Goal: Task Accomplishment & Management: Use online tool/utility

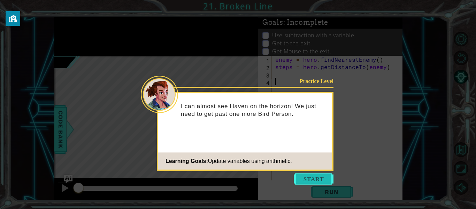
click at [307, 179] on button "Start" at bounding box center [314, 178] width 40 height 11
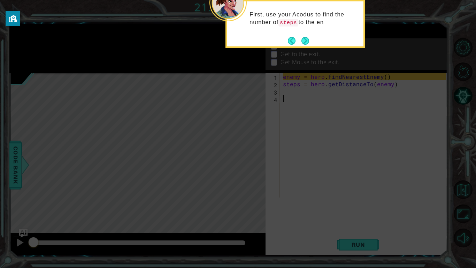
click at [306, 33] on div "First, use your Acodus to find the number of steps to the en" at bounding box center [295, 22] width 137 height 36
click at [306, 36] on footer at bounding box center [298, 41] width 21 height 10
click at [307, 40] on button "Next" at bounding box center [305, 41] width 8 height 8
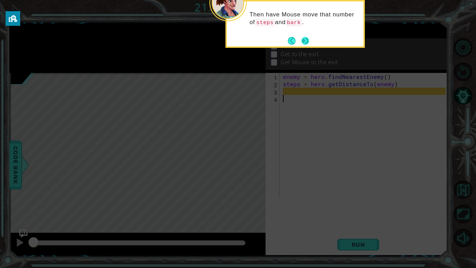
click at [307, 40] on button "Next" at bounding box center [305, 41] width 8 height 8
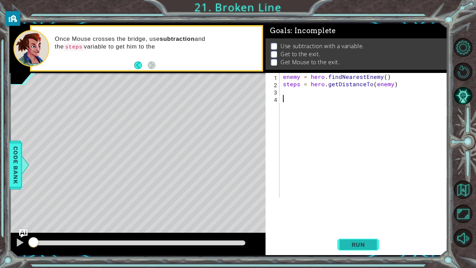
click at [351, 208] on span "Run" at bounding box center [359, 244] width 28 height 7
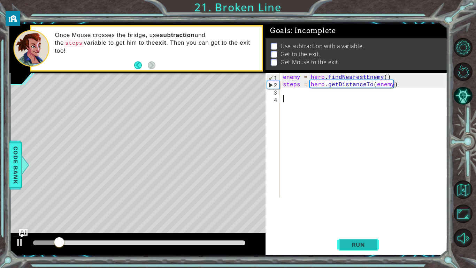
click at [351, 208] on span "Run" at bounding box center [359, 244] width 28 height 7
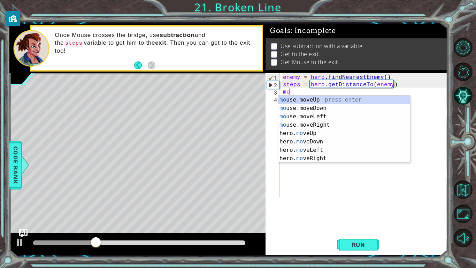
type textarea "m"
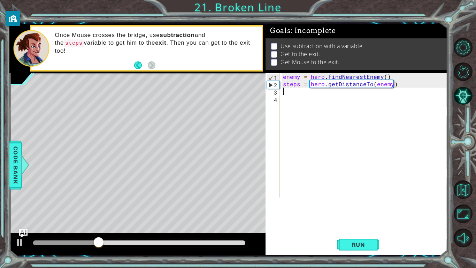
type textarea "steps = hero.getDistanceTo(enemy)"
click at [304, 100] on div "enemy = hero . findNearestEnemy ( ) steps = hero . getDistanceTo ( enemy )" at bounding box center [365, 161] width 168 height 176
click at [353, 208] on span "Run" at bounding box center [359, 244] width 28 height 7
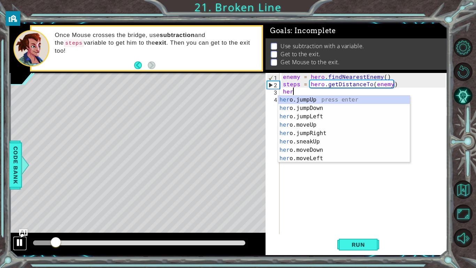
click at [23, 208] on div at bounding box center [19, 242] width 9 height 9
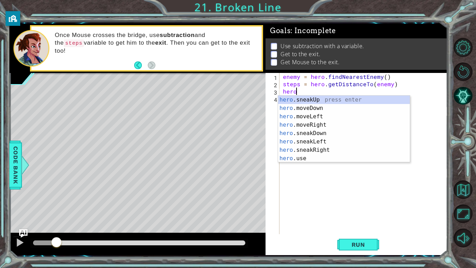
scroll to position [33, 0]
type textarea "hero.moveUp(1)"
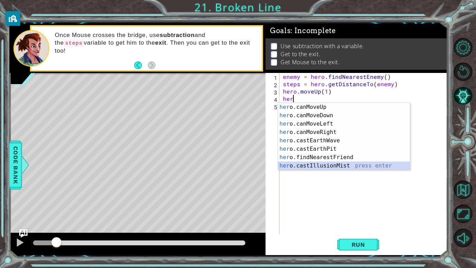
scroll to position [0, 0]
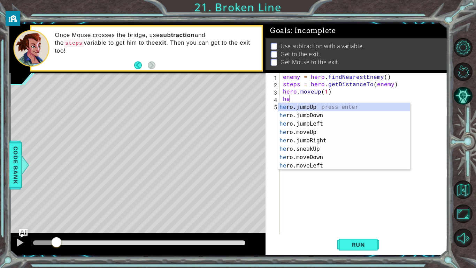
type textarea "h"
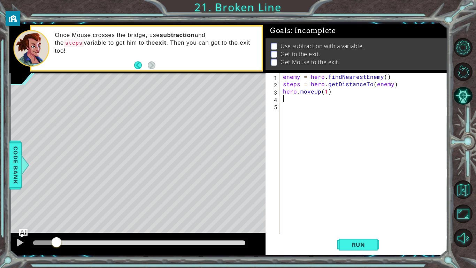
click at [319, 92] on div "enemy = hero . findNearestEnemy ( ) steps = hero . getDistanceTo ( enemy ) hero…" at bounding box center [365, 161] width 168 height 176
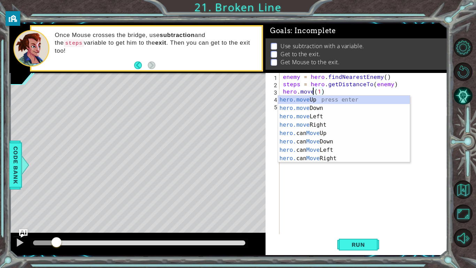
scroll to position [0, 2]
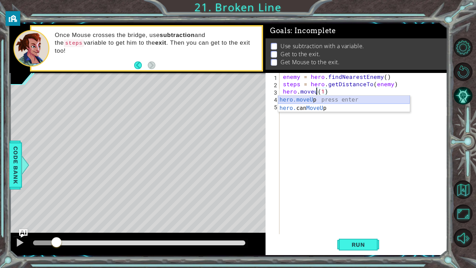
click at [318, 99] on div "hero.moveU p press enter hero. can MoveU p press enter" at bounding box center [344, 111] width 132 height 33
type textarea "hero.moveUp(1)(1)"
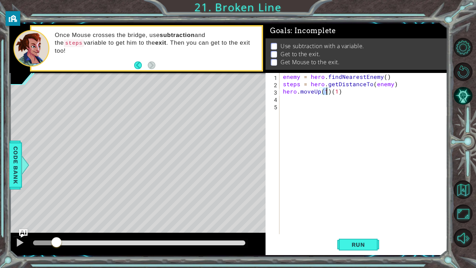
click at [318, 99] on div "enemy = hero . findNearestEnemy ( ) steps = hero . getDistanceTo ( enemy ) hero…" at bounding box center [365, 161] width 168 height 176
click at [342, 92] on div "enemy = hero . findNearestEnemy ( ) steps = hero . getDistanceTo ( enemy ) hero…" at bounding box center [365, 161] width 168 height 176
type textarea "hero.moveUp(1)"
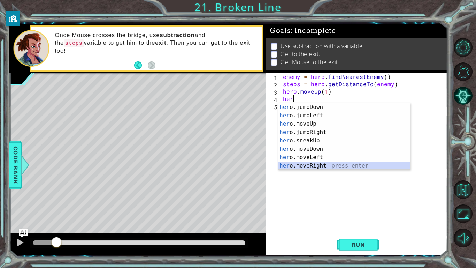
scroll to position [8, 0]
type textarea "hero.moveRight(1)"
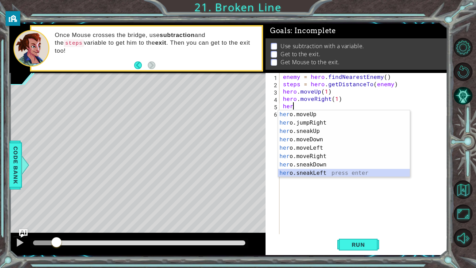
scroll to position [33, 0]
click at [342, 92] on div "enemy = hero . findNearestEnemy ( ) steps = hero . getDistanceTo ( enemy ) hero…" at bounding box center [365, 161] width 168 height 176
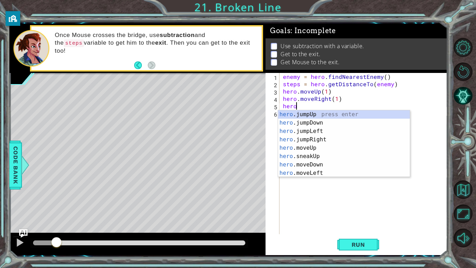
scroll to position [0, 0]
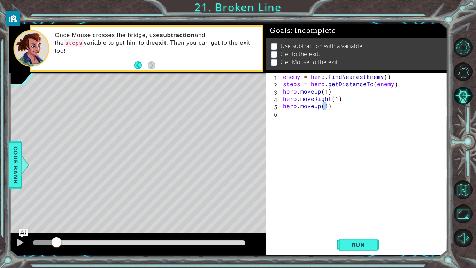
type textarea "hero.moveUp(1)"
click at [367, 208] on div "1 ההההההההההההההההההההההההההההההההההההההההההההההההההההההההההההההההההההההההההההה…" at bounding box center [228, 138] width 438 height 235
click at [362, 208] on span "Run" at bounding box center [359, 244] width 28 height 7
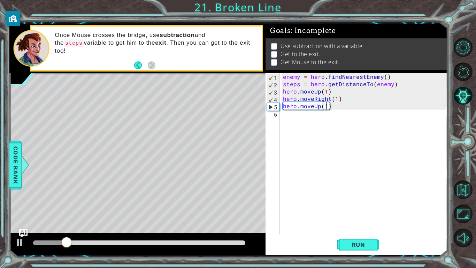
click at [298, 123] on div "enemy = hero . findNearestEnemy ( ) steps = hero . getDistanceTo ( enemy ) hero…" at bounding box center [365, 161] width 168 height 176
type textarea "hero.moveLeft(2)"
click at [293, 126] on div "enemy = hero . findNearestEnemy ( ) steps = hero . getDistanceTo ( enemy ) hero…" at bounding box center [365, 161] width 168 height 176
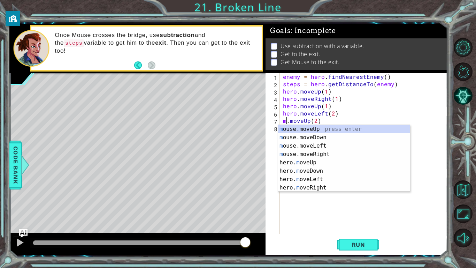
scroll to position [0, 0]
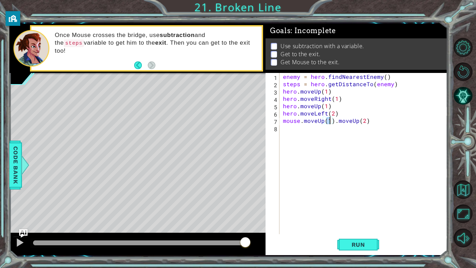
click at [362, 122] on div "enemy = hero . findNearestEnemy ( ) steps = hero . getDistanceTo ( enemy ) hero…" at bounding box center [365, 161] width 168 height 176
click at [369, 124] on div "enemy = hero . findNearestEnemy ( ) steps = hero . getDistanceTo ( enemy ) hero…" at bounding box center [365, 161] width 168 height 176
click at [329, 120] on div "enemy = hero . findNearestEnemy ( ) steps = hero . getDistanceTo ( enemy ) hero…" at bounding box center [365, 161] width 168 height 176
type textarea "mouse.moveUp(2)"
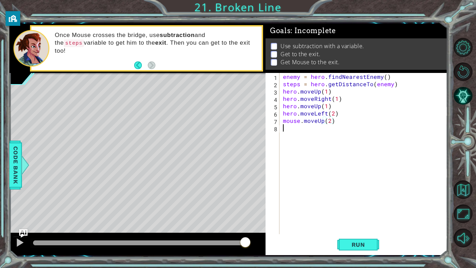
click at [324, 129] on div "enemy = hero . findNearestEnemy ( ) steps = hero . getDistanceTo ( enemy ) hero…" at bounding box center [365, 161] width 168 height 176
type textarea "mouse.moveRight(2)"
click at [354, 208] on button "Run" at bounding box center [358, 244] width 42 height 18
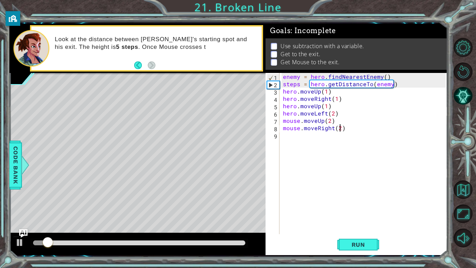
click at [304, 149] on div "enemy = hero . findNearestEnemy ( ) steps = hero . getDistanceTo ( enemy ) hero…" at bounding box center [365, 161] width 168 height 176
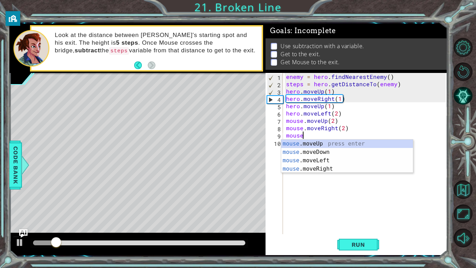
scroll to position [0, 1]
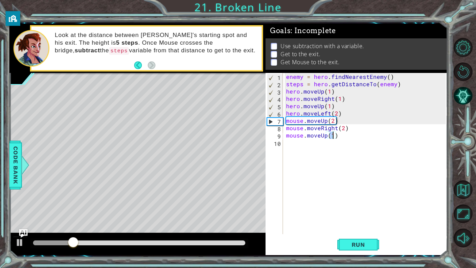
type textarea "mouse.moveUp(3)"
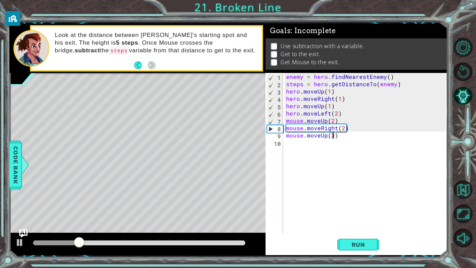
click at [294, 147] on div "enemy = hero . findNearestEnemy ( ) steps = hero . getDistanceTo ( enemy ) hero…" at bounding box center [367, 161] width 164 height 176
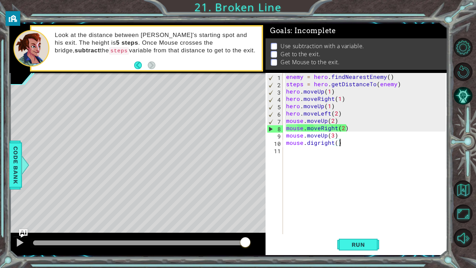
click at [319, 145] on div "enemy = hero . findNearestEnemy ( ) steps = hero . getDistanceTo ( enemy ) hero…" at bounding box center [367, 161] width 164 height 176
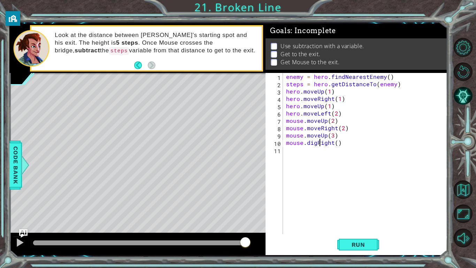
scroll to position [0, 2]
type textarea "mouse.digRight()"
click at [355, 208] on span "Run" at bounding box center [359, 244] width 28 height 7
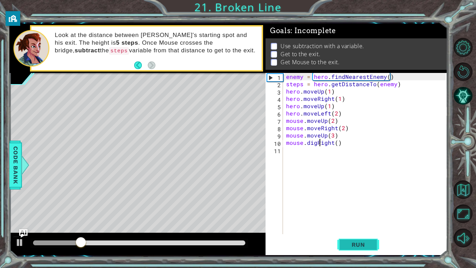
click at [355, 208] on span "Run" at bounding box center [359, 244] width 28 height 7
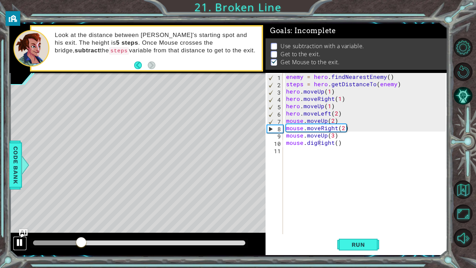
click at [17, 208] on div at bounding box center [19, 242] width 9 height 9
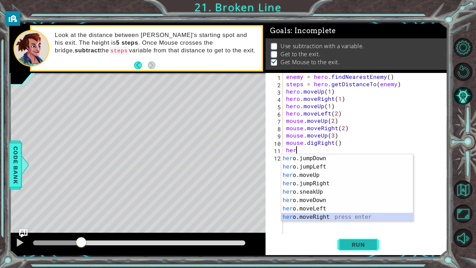
scroll to position [8, 0]
type textarea "hero.moveRight(1)"
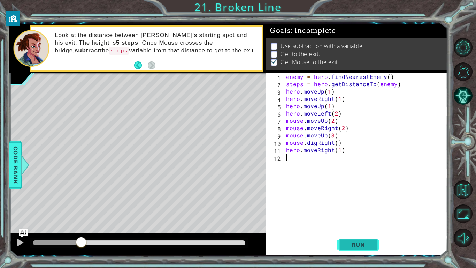
scroll to position [0, 0]
type textarea "hero.moveDown(2)"
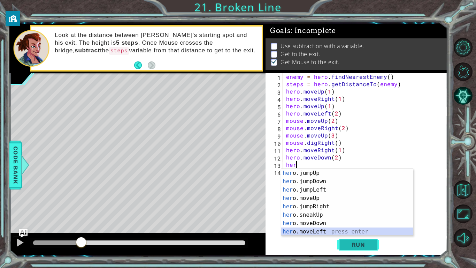
scroll to position [8, 0]
type textarea "hero.moveRight(1)"
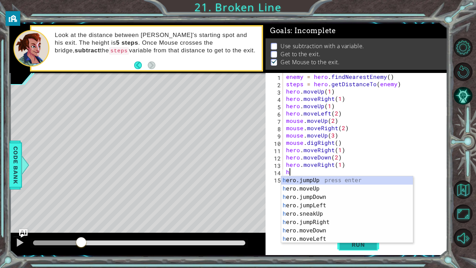
scroll to position [0, 0]
type textarea "her"
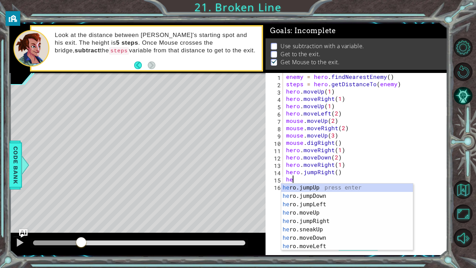
type textarea "her"
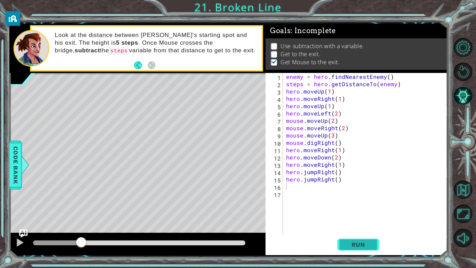
click at [359, 208] on button "Run" at bounding box center [358, 244] width 42 height 18
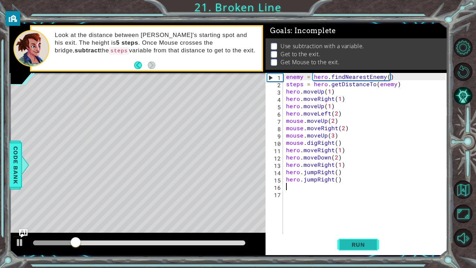
click at [359, 208] on button "Run" at bounding box center [358, 244] width 42 height 18
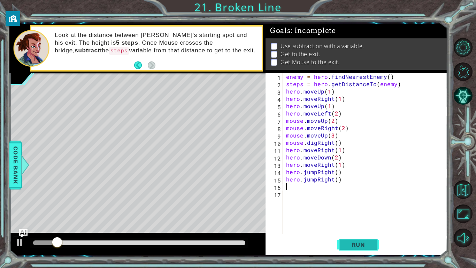
click at [359, 208] on button "Run" at bounding box center [358, 244] width 42 height 18
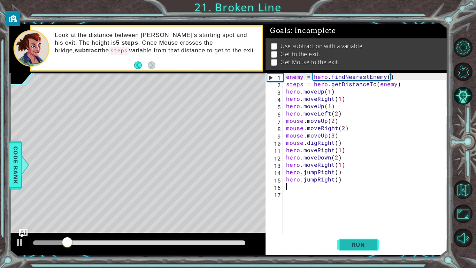
click at [355, 208] on span "Run" at bounding box center [359, 244] width 28 height 7
click at [353, 208] on span "Run" at bounding box center [359, 244] width 28 height 7
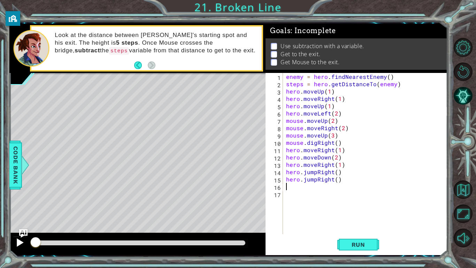
drag, startPoint x: 79, startPoint y: 242, endPoint x: 13, endPoint y: 241, distance: 66.9
click at [13, 208] on div at bounding box center [137, 243] width 256 height 22
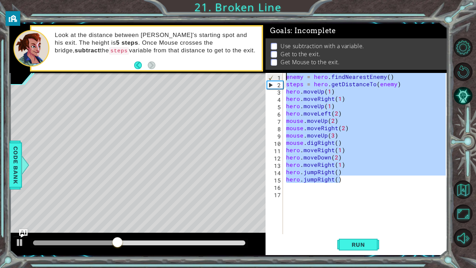
click at [251, 75] on div "1 ההההההההההההההההההההההההההההההההההההההההההההההההההההההההההההההההההההההההההההה…" at bounding box center [228, 139] width 438 height 231
type textarea "enemy = hero.findNearestEnemy() steps = hero.getDistanceTo(enemy)"
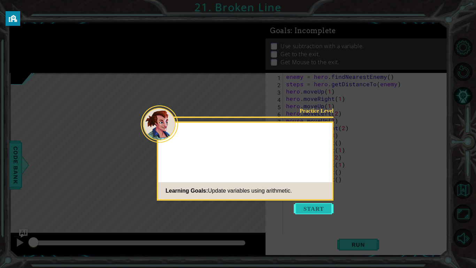
click at [305, 208] on button "Start" at bounding box center [314, 208] width 40 height 11
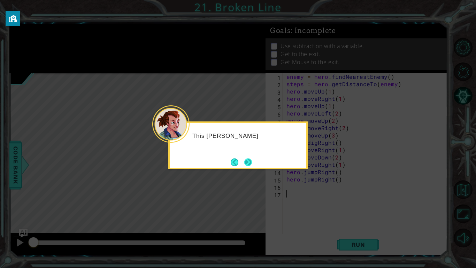
click at [249, 166] on button "Next" at bounding box center [248, 161] width 9 height 9
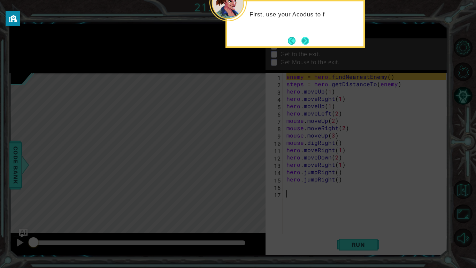
click at [310, 43] on button "Next" at bounding box center [305, 40] width 11 height 11
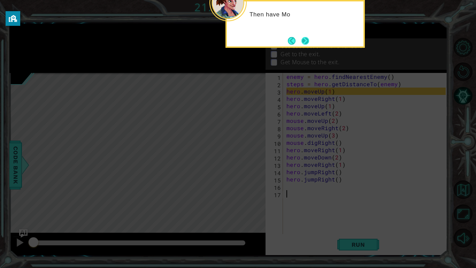
click at [301, 41] on button "Next" at bounding box center [305, 41] width 8 height 8
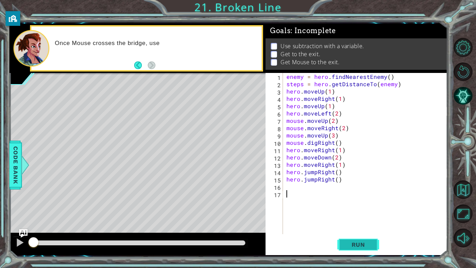
click at [347, 242] on span "Run" at bounding box center [359, 244] width 28 height 7
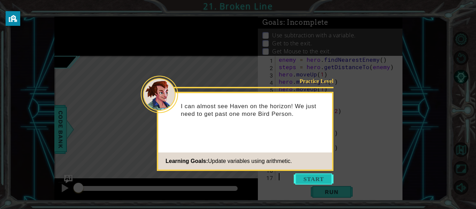
click at [315, 180] on button "Start" at bounding box center [314, 178] width 40 height 11
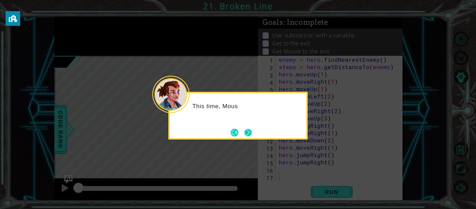
click at [249, 135] on button "Next" at bounding box center [248, 133] width 8 height 8
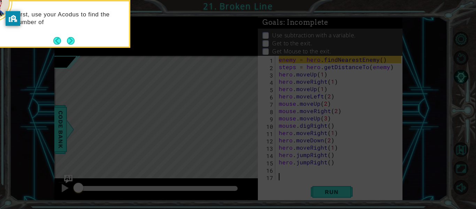
click at [72, 46] on div "First, use your Acodus to find the number of" at bounding box center [60, 24] width 139 height 48
click at [70, 39] on button "Next" at bounding box center [71, 41] width 8 height 8
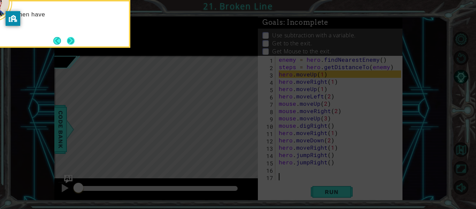
click at [71, 41] on button "Next" at bounding box center [71, 41] width 8 height 8
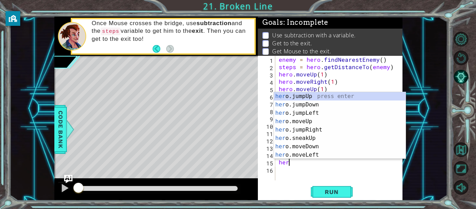
type textarea "h"
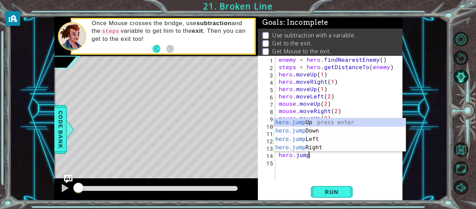
type textarea "h"
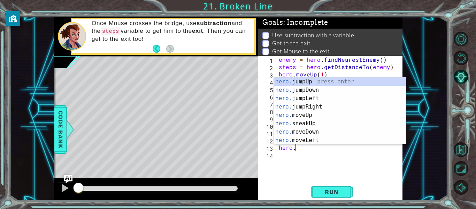
type textarea "h"
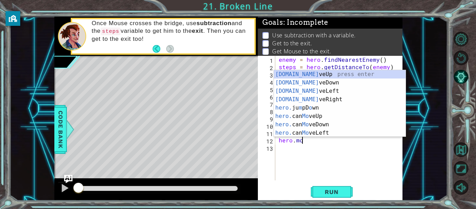
type textarea "h"
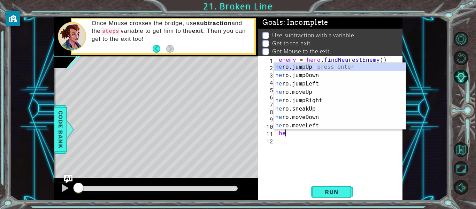
type textarea "h"
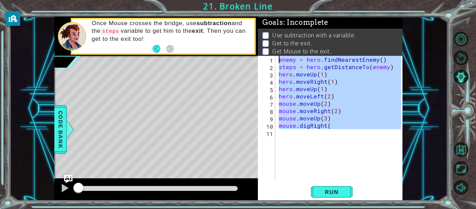
drag, startPoint x: 358, startPoint y: 135, endPoint x: 271, endPoint y: 61, distance: 113.7
click at [271, 61] on div "mouse.digRight( 1 2 3 4 5 6 7 8 9 10 11 enemy = hero . findNearestEnemy ( ) ste…" at bounding box center [329, 118] width 143 height 124
type textarea "enemy = hero.findNearestEnemy() steps = hero.getDistanceTo(enemy)"
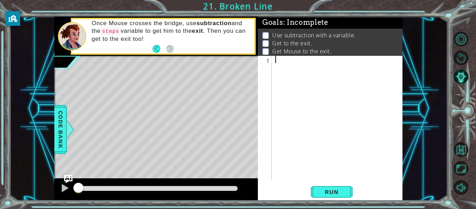
paste textarea "hero.jumpRight()"
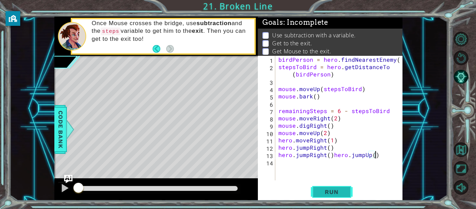
click at [323, 190] on span "Run" at bounding box center [332, 191] width 28 height 7
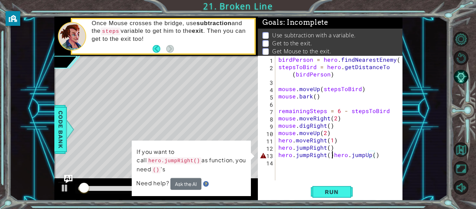
click at [331, 155] on div "birdPerson = hero . findNearestEnemy ( ) stepsToBird = hero . getDistanceTo ( b…" at bounding box center [340, 125] width 127 height 139
type textarea "hero.jumpUp()"
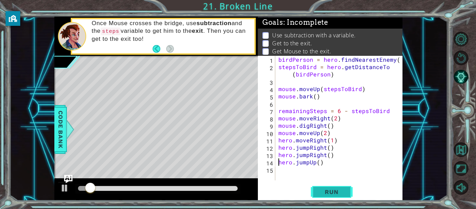
click at [331, 189] on span "Run" at bounding box center [332, 191] width 28 height 7
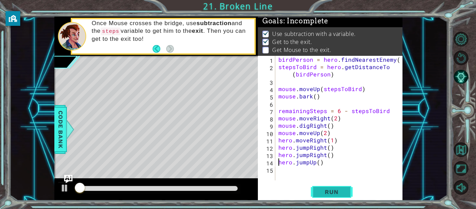
scroll to position [2, 0]
click at [331, 189] on span "Run" at bounding box center [332, 191] width 28 height 7
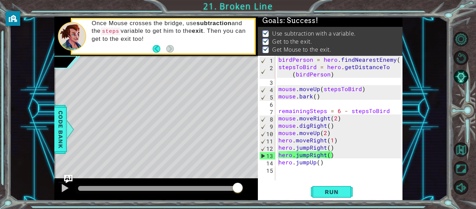
drag, startPoint x: 88, startPoint y: 190, endPoint x: 285, endPoint y: 178, distance: 196.4
click at [285, 178] on body "1 ההההההההההההההההההההההההההההההההההההההההההההההההההההההההההההההההההההההההההההה…" at bounding box center [238, 104] width 476 height 209
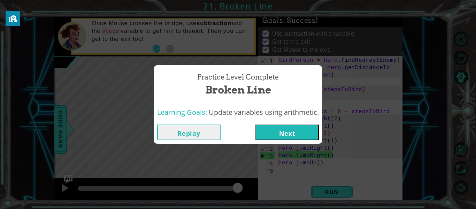
click at [315, 129] on button "Next" at bounding box center [286, 132] width 63 height 16
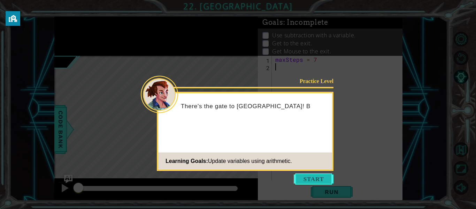
click at [309, 176] on button "Start" at bounding box center [314, 178] width 40 height 11
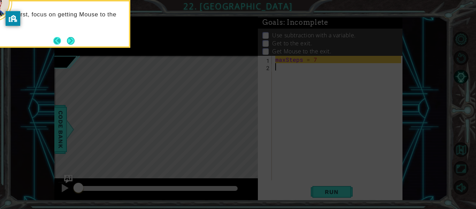
click at [63, 42] on button "Back" at bounding box center [60, 41] width 14 height 8
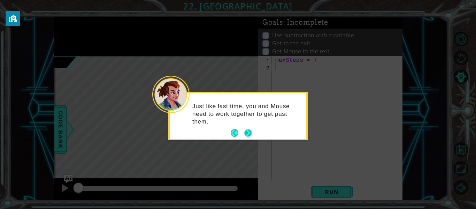
click at [246, 131] on button "Next" at bounding box center [248, 133] width 8 height 8
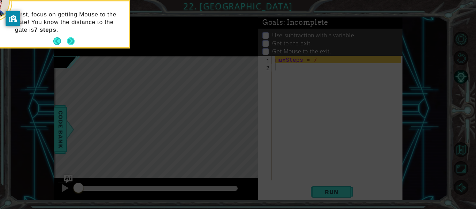
click at [73, 37] on button "Next" at bounding box center [71, 41] width 8 height 8
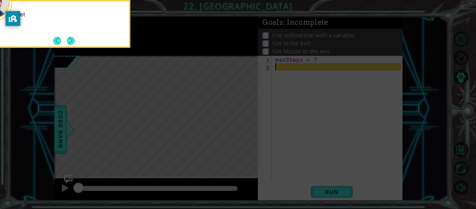
click at [73, 37] on button "Next" at bounding box center [71, 41] width 8 height 8
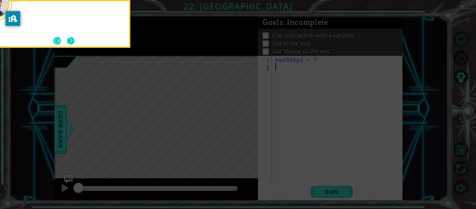
click at [73, 38] on button "Next" at bounding box center [71, 41] width 8 height 8
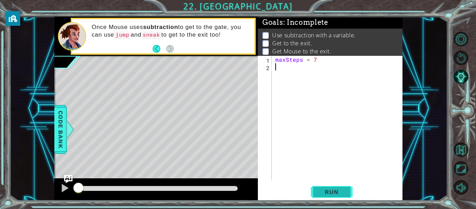
click at [336, 191] on span "Run" at bounding box center [332, 191] width 28 height 7
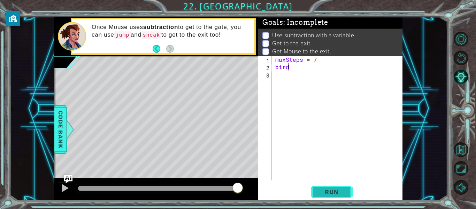
scroll to position [0, 0]
type textarea "b"
type textarea "m"
paste textarea "hero.sneakRight(4)"
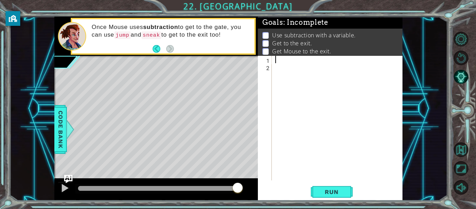
type textarea "hero.sneakRight(4)"
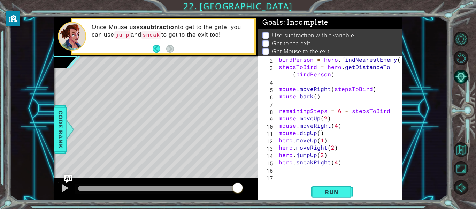
scroll to position [7, 0]
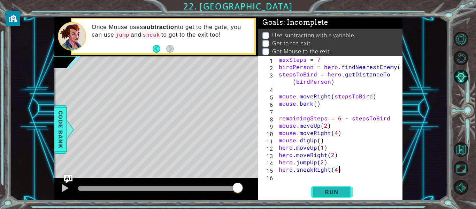
click at [317, 191] on button "Run" at bounding box center [332, 192] width 42 height 14
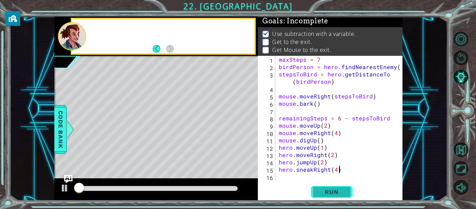
scroll to position [2, 0]
click at [317, 191] on button "Run" at bounding box center [332, 192] width 42 height 14
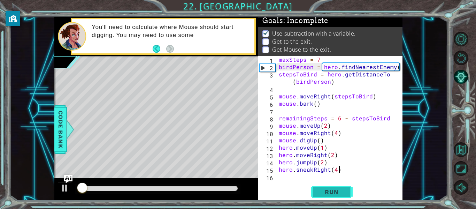
click at [324, 190] on span "Run" at bounding box center [332, 191] width 28 height 7
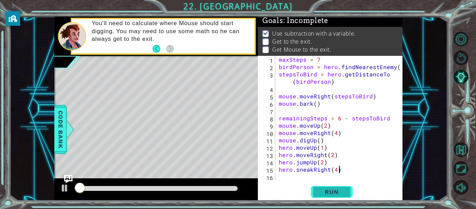
click at [324, 190] on span "Run" at bounding box center [332, 191] width 28 height 7
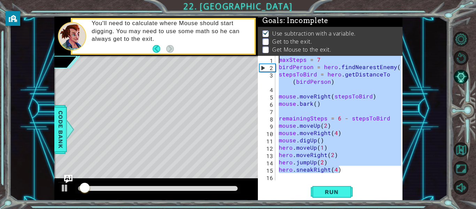
drag, startPoint x: 341, startPoint y: 171, endPoint x: 249, endPoint y: 43, distance: 157.6
click at [249, 43] on div "1 ההההההההההההההההההההההההההההההההההההההההההההההההההההההההההההההההההההההההההההה…" at bounding box center [228, 109] width 348 height 184
type textarea "maxSteps = 7 birdPerson = hero.findNearestEnemy()"
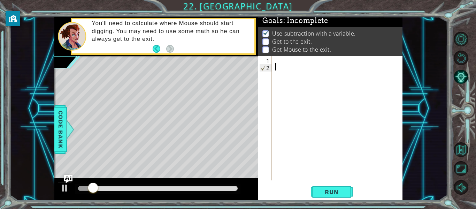
click at [280, 69] on div at bounding box center [339, 125] width 131 height 139
paste textarea "hero.sneakRight(4)"
type textarea "hero.sneakRight(4)"
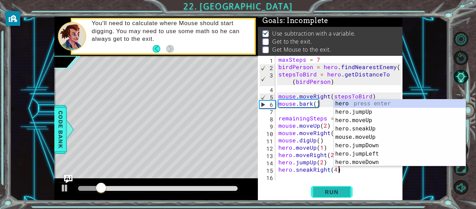
click at [328, 188] on span "Run" at bounding box center [332, 191] width 28 height 7
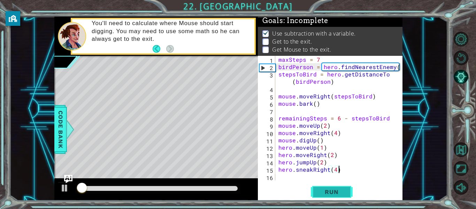
click at [328, 188] on span "Run" at bounding box center [332, 191] width 28 height 7
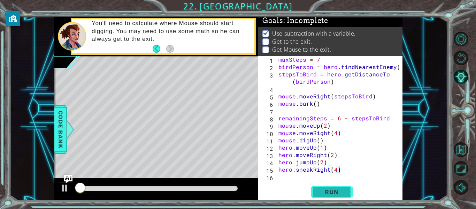
click at [328, 191] on span "Run" at bounding box center [332, 191] width 28 height 7
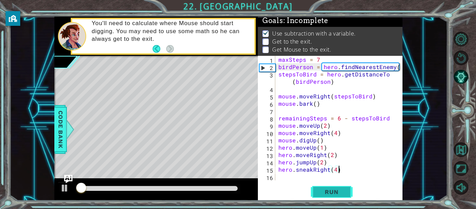
click at [328, 192] on span "Run" at bounding box center [332, 191] width 28 height 7
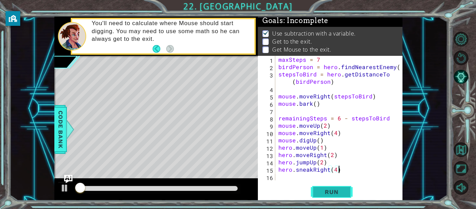
click at [328, 192] on span "Run" at bounding box center [332, 191] width 28 height 7
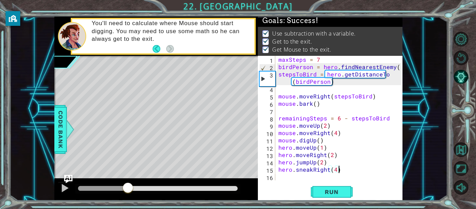
drag, startPoint x: 92, startPoint y: 183, endPoint x: 289, endPoint y: 195, distance: 198.2
click at [289, 195] on div "1 ההההההההההההההההההההההההההההההההההההההההההההההההההההההההההההההההההההההההההההה…" at bounding box center [228, 109] width 348 height 184
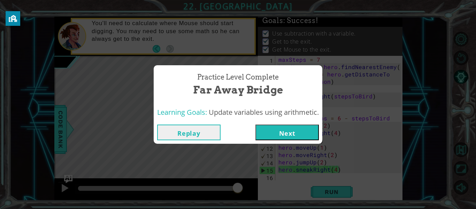
click at [280, 136] on button "Next" at bounding box center [286, 132] width 63 height 16
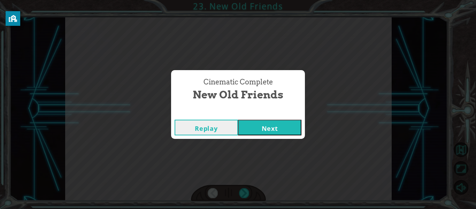
click at [291, 133] on button "Next" at bounding box center [269, 127] width 63 height 16
click at [285, 129] on button "Next" at bounding box center [269, 127] width 63 height 16
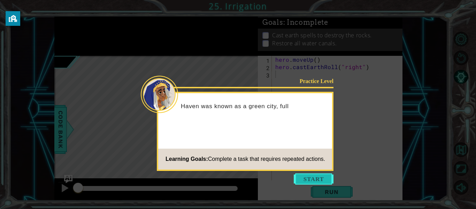
click at [304, 175] on button "Start" at bounding box center [314, 178] width 40 height 11
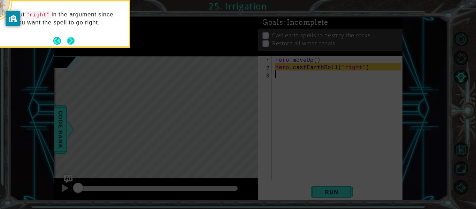
click at [70, 41] on button "Next" at bounding box center [71, 41] width 8 height 8
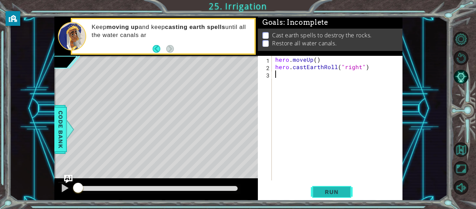
click at [348, 191] on button "Run" at bounding box center [332, 192] width 42 height 14
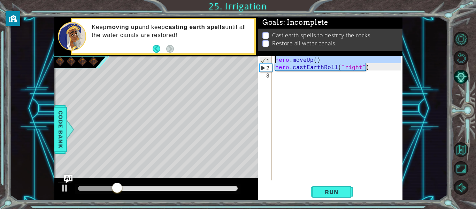
drag, startPoint x: 369, startPoint y: 68, endPoint x: 272, endPoint y: 62, distance: 97.0
click at [272, 62] on div "1 2 3 hero . moveUp ( ) hero . castEarthRoll ( "right" ) הההההההההההההההההההההה…" at bounding box center [329, 118] width 143 height 124
type textarea "hero.moveUp() hero.castEarthRoll("right")"
click at [287, 77] on div "hero . moveUp ( ) hero . castEarthRoll ( "right" )" at bounding box center [339, 125] width 131 height 139
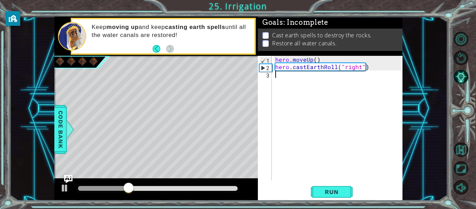
paste textarea "hero.castEarthRoll("right")"
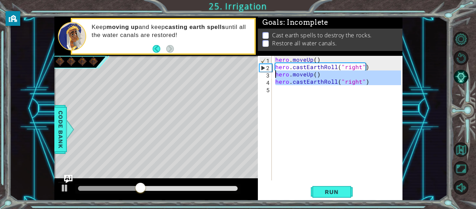
drag, startPoint x: 377, startPoint y: 90, endPoint x: 275, endPoint y: 77, distance: 103.6
click at [275, 77] on div "hero . moveUp ( ) hero . castEarthRoll ( "right" ) hero . moveUp ( ) hero . cas…" at bounding box center [339, 125] width 131 height 139
type textarea "hero.moveUp() hero.castEarthRoll("right")"
click at [277, 89] on div "hero . moveUp ( ) hero . castEarthRoll ( "right" ) hero . moveUp ( ) hero . cas…" at bounding box center [337, 118] width 127 height 124
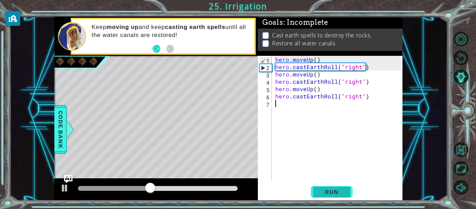
click at [333, 186] on button "Run" at bounding box center [332, 192] width 42 height 14
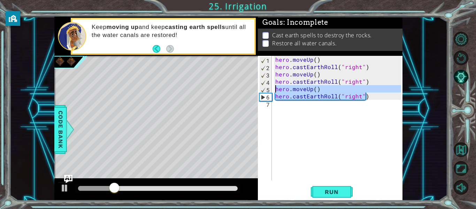
drag, startPoint x: 375, startPoint y: 98, endPoint x: 273, endPoint y: 91, distance: 102.7
click at [273, 91] on div "1 2 3 4 5 6 7 hero . moveUp ( ) hero . castEarthRoll ( "right" ) hero . moveUp …" at bounding box center [329, 118] width 143 height 124
type textarea "hero.moveUp() hero.castEarthRoll("right")"
click at [278, 108] on div "hero . moveUp ( ) hero . castEarthRoll ( "right" ) hero . moveUp ( ) hero . cas…" at bounding box center [339, 125] width 131 height 139
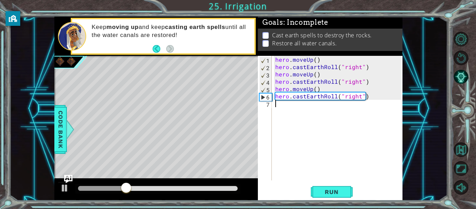
paste textarea "hero.castEarthRoll("right")"
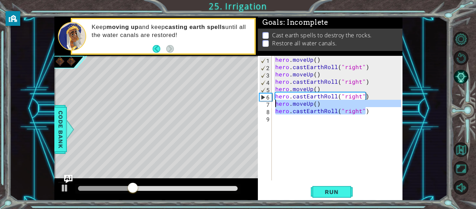
drag, startPoint x: 371, startPoint y: 113, endPoint x: 275, endPoint y: 107, distance: 96.4
click at [275, 107] on div "hero . moveUp ( ) hero . castEarthRoll ( "right" ) hero . moveUp ( ) hero . cas…" at bounding box center [339, 125] width 131 height 139
type textarea "hero.moveUp() hero.castEarthRoll("right")"
click at [278, 120] on div "hero . moveUp ( ) hero . castEarthRoll ( "right" ) hero . moveUp ( ) hero . cas…" at bounding box center [339, 125] width 131 height 139
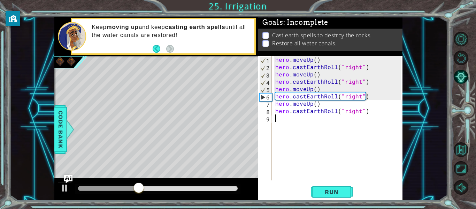
paste textarea "hero.castEarthRoll("right")"
type textarea "hero.castEarthRoll("right")"
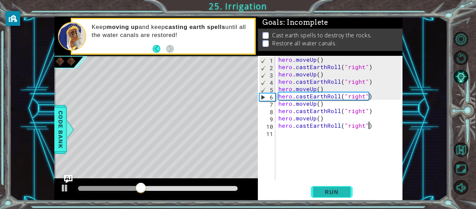
click at [326, 192] on span "Run" at bounding box center [332, 191] width 28 height 7
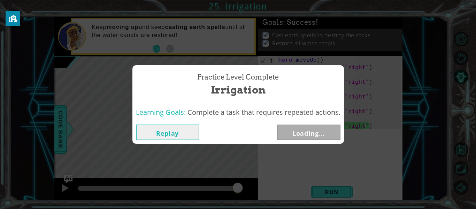
drag, startPoint x: 112, startPoint y: 188, endPoint x: 289, endPoint y: 198, distance: 178.0
click at [289, 198] on body "1 ההההההההההההההההההההההההההההההההההההההההההההההההההההההההההההההההההההההההההההה…" at bounding box center [238, 104] width 476 height 209
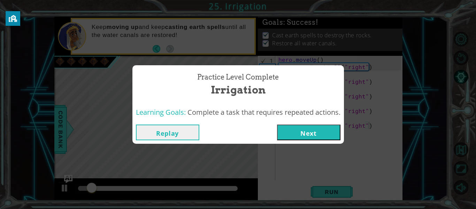
click at [301, 138] on button "Next" at bounding box center [308, 132] width 63 height 16
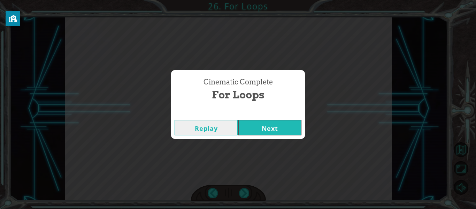
click at [301, 138] on div "Replay Next" at bounding box center [238, 127] width 134 height 23
click at [296, 133] on button "Next" at bounding box center [269, 127] width 63 height 16
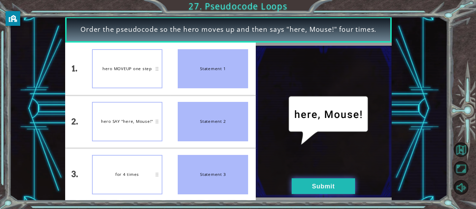
click at [327, 179] on button "Submit" at bounding box center [323, 186] width 63 height 16
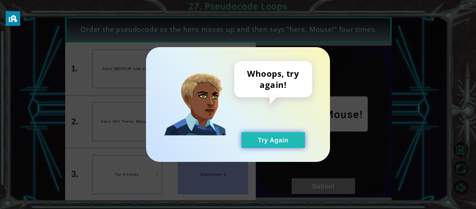
click at [278, 137] on button "Try Again" at bounding box center [272, 140] width 63 height 16
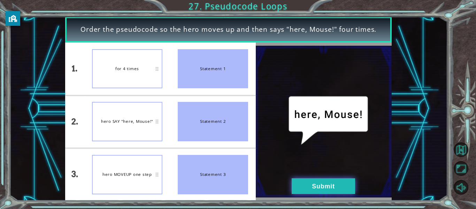
click at [324, 184] on button "Submit" at bounding box center [323, 186] width 63 height 16
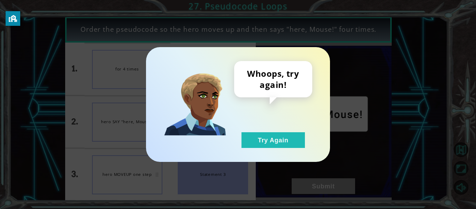
click at [278, 149] on div "Whoops, try again! Try Again" at bounding box center [238, 104] width 184 height 115
click at [272, 131] on div "Whoops, try again! Try Again" at bounding box center [273, 104] width 78 height 87
click at [273, 134] on button "Try Again" at bounding box center [272, 140] width 63 height 16
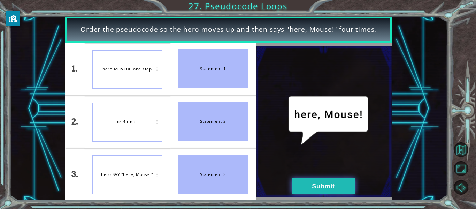
click at [328, 183] on button "Submit" at bounding box center [323, 186] width 63 height 16
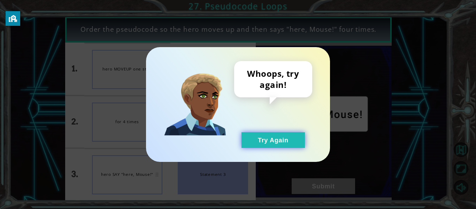
click at [282, 145] on button "Try Again" at bounding box center [272, 140] width 63 height 16
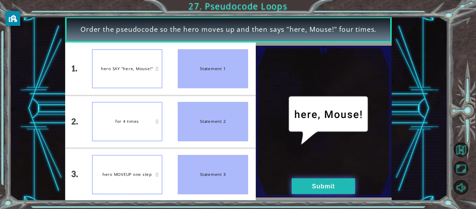
click at [296, 183] on button "Submit" at bounding box center [323, 186] width 63 height 16
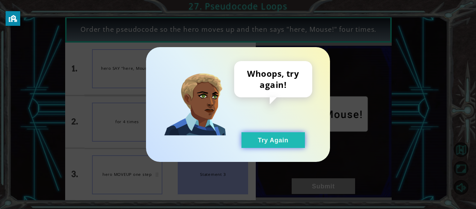
click at [249, 145] on button "Try Again" at bounding box center [272, 140] width 63 height 16
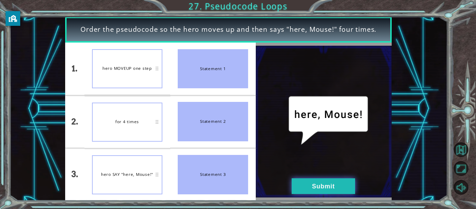
click at [319, 186] on button "Submit" at bounding box center [323, 186] width 63 height 16
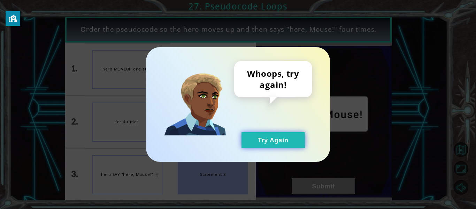
click at [258, 137] on button "Try Again" at bounding box center [272, 140] width 63 height 16
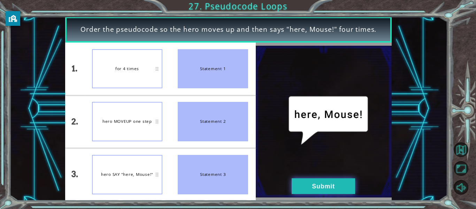
click at [299, 186] on button "Submit" at bounding box center [323, 186] width 63 height 16
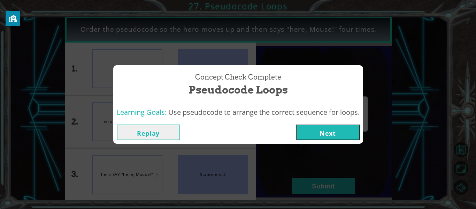
click at [317, 132] on button "Next" at bounding box center [327, 132] width 63 height 16
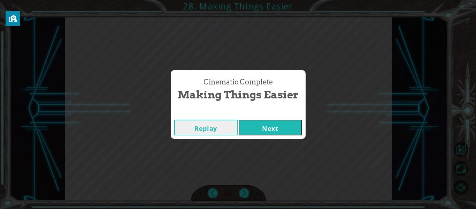
click at [318, 133] on div "Cinematic Complete Making Things Easier Replay Next" at bounding box center [238, 104] width 476 height 209
click at [285, 129] on button "Next" at bounding box center [270, 127] width 63 height 16
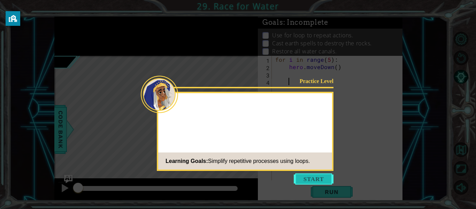
click at [309, 176] on button "Start" at bounding box center [314, 178] width 40 height 11
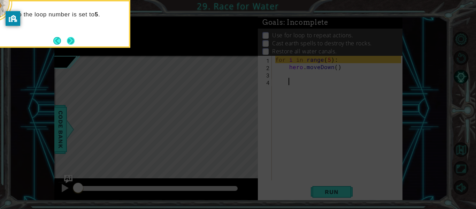
click at [74, 41] on button "Next" at bounding box center [71, 41] width 8 height 8
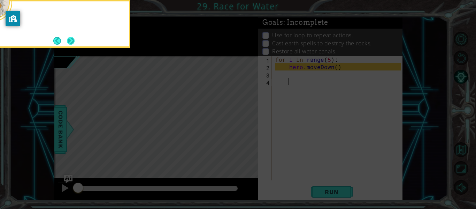
click at [74, 41] on button "Next" at bounding box center [71, 41] width 8 height 8
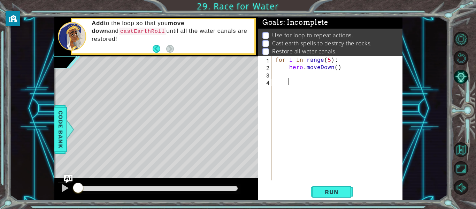
click at [335, 66] on div "for i in range ( 5 ) : hero . moveDown ( )" at bounding box center [339, 125] width 131 height 139
type textarea "hero.moveDown(1)"
click at [305, 76] on div "for i in range ( 5 ) : hero . moveDown ( 1 )" at bounding box center [339, 125] width 131 height 139
click at [339, 68] on div "for i in range ( 5 ) : hero . moveDown ( 1 )" at bounding box center [339, 125] width 131 height 139
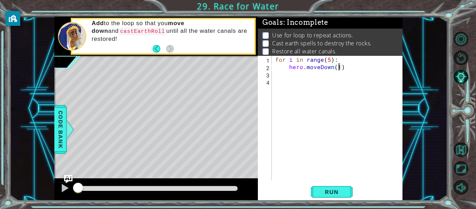
type textarea "hero.moveDown()"
click at [330, 75] on div "for i in range ( 5 ) : hero . moveDown ( )" at bounding box center [339, 125] width 131 height 139
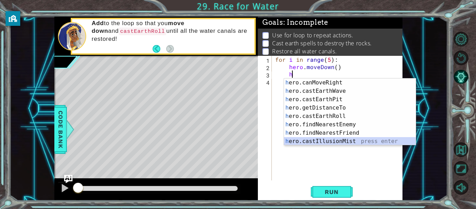
scroll to position [142, 0]
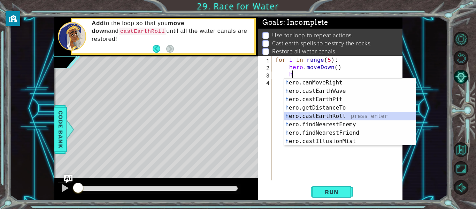
type textarea "hero.castEarthRoll("right")"
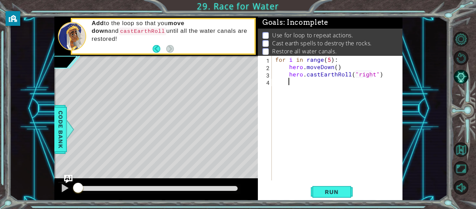
scroll to position [0, 0]
click at [322, 188] on span "Run" at bounding box center [332, 191] width 28 height 7
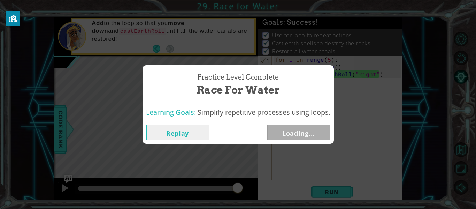
drag, startPoint x: 172, startPoint y: 183, endPoint x: 344, endPoint y: 207, distance: 173.8
click at [344, 207] on body "1 ההההההההההההההההההההההההההההההההההההההההההההההההההההההההההההההההההההההההההההה…" at bounding box center [238, 104] width 476 height 209
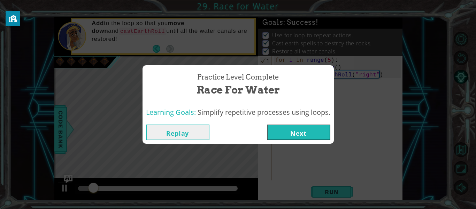
click at [292, 132] on button "Next" at bounding box center [298, 132] width 63 height 16
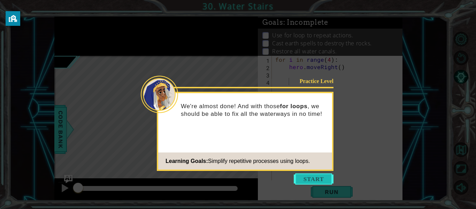
click at [307, 183] on button "Start" at bounding box center [314, 178] width 40 height 11
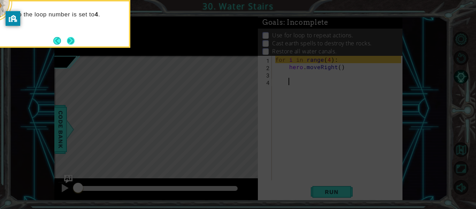
click at [73, 44] on button "Next" at bounding box center [71, 41] width 8 height 8
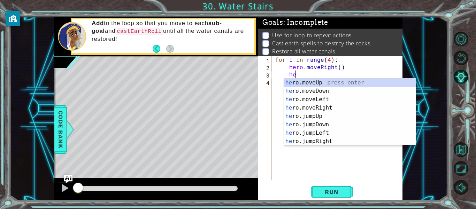
scroll to position [0, 1]
type textarea "hero.moveUp(1)"
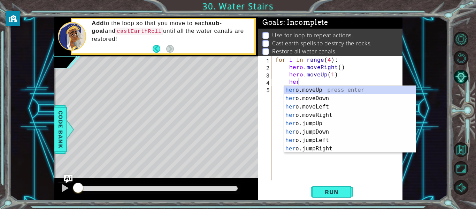
scroll to position [142, 0]
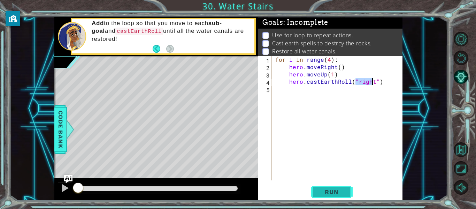
type textarea "hero.castEarthRoll("right")"
click at [321, 191] on span "Run" at bounding box center [332, 191] width 28 height 7
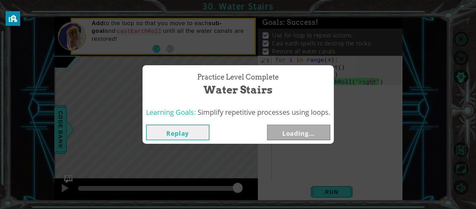
drag, startPoint x: 112, startPoint y: 189, endPoint x: 287, endPoint y: 181, distance: 175.4
click at [287, 181] on body "1 ההההההההההההההההההההההההההההההההההההההההההההההההההההההההההההההההההההההההההההה…" at bounding box center [238, 104] width 476 height 209
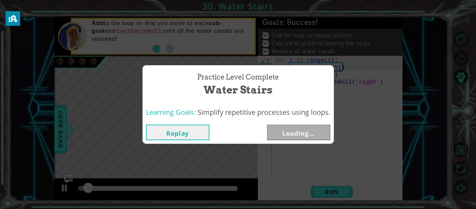
click at [289, 134] on button "Loading..." at bounding box center [298, 132] width 63 height 16
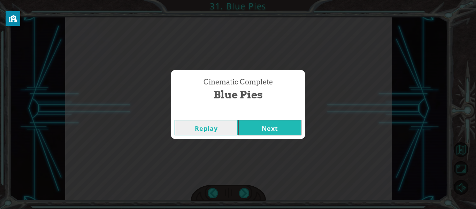
click at [285, 130] on button "Next" at bounding box center [269, 127] width 63 height 16
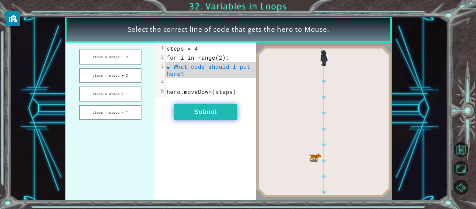
click at [188, 111] on button "Submit" at bounding box center [205, 112] width 63 height 16
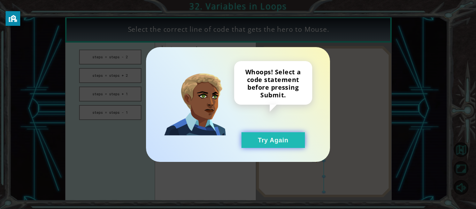
click at [263, 135] on button "Try Again" at bounding box center [272, 140] width 63 height 16
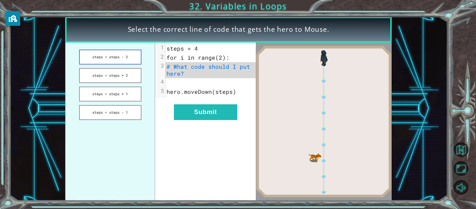
drag, startPoint x: 133, startPoint y: 96, endPoint x: 129, endPoint y: 61, distance: 35.4
click at [129, 61] on ul "steps = steps - 2 steps = steps + 2 steps = steps + 1 steps = steps - 1" at bounding box center [110, 121] width 90 height 158
click at [131, 92] on button "steps = steps + 1" at bounding box center [110, 93] width 62 height 15
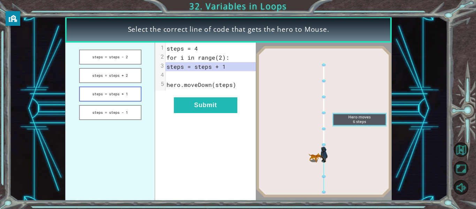
click at [131, 92] on button "steps = steps + 1" at bounding box center [110, 93] width 62 height 15
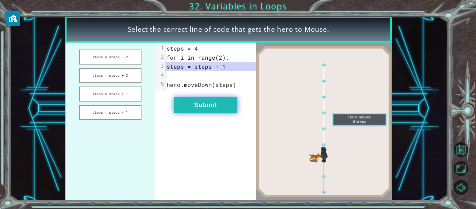
click at [201, 105] on button "Submit" at bounding box center [205, 105] width 63 height 16
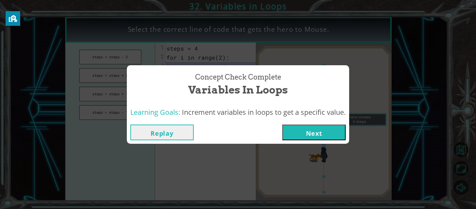
click at [291, 128] on button "Next" at bounding box center [313, 132] width 63 height 16
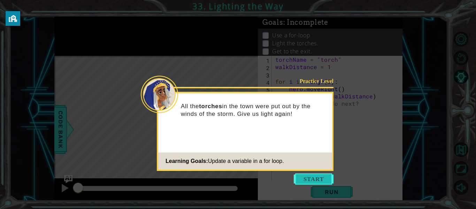
click at [309, 177] on button "Start" at bounding box center [314, 178] width 40 height 11
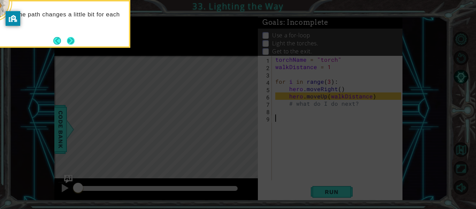
click at [74, 44] on button "Next" at bounding box center [71, 41] width 8 height 8
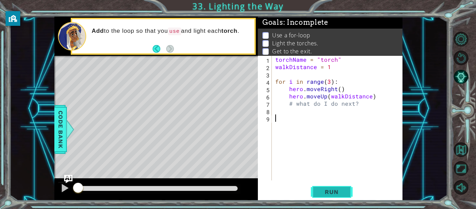
click at [341, 185] on button "Run" at bounding box center [332, 192] width 42 height 14
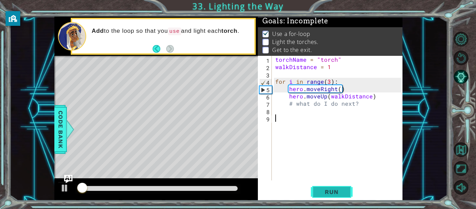
scroll to position [2, 0]
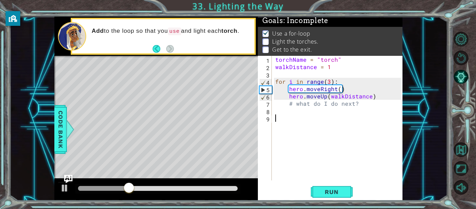
click at [320, 109] on div "torchName = "torch" walkDistance = 1 for i in range ( 3 ) : hero . moveRight ( …" at bounding box center [339, 125] width 131 height 139
click at [318, 106] on div "torchName = "torch" walkDistance = 1 for i in range ( 3 ) : hero . moveRight ( …" at bounding box center [339, 125] width 131 height 139
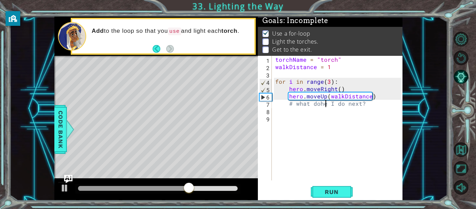
scroll to position [0, 3]
click at [364, 106] on div "torchName = "torch" walkDistance = 1 for i in range ( 3 ) : hero . moveRight ( …" at bounding box center [339, 125] width 131 height 139
type textarea "#"
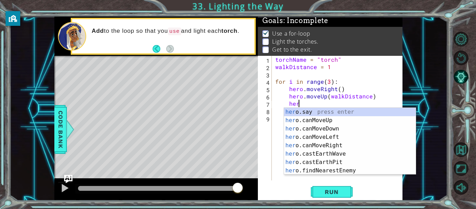
scroll to position [100, 0]
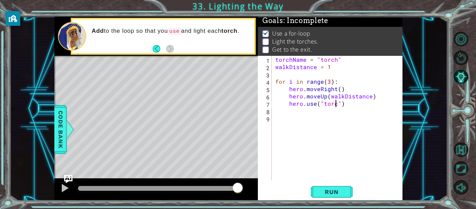
type textarea "hero.use("torch")"
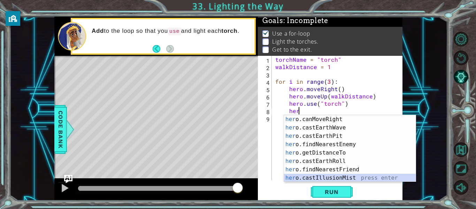
scroll to position [0, 0]
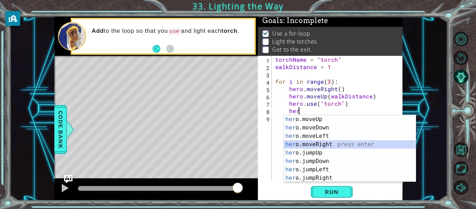
type textarea "hero.moveRight(1)"
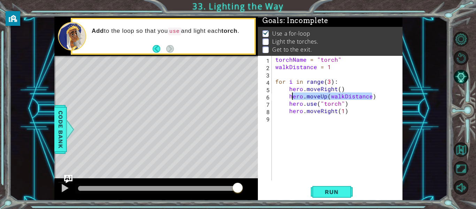
drag, startPoint x: 374, startPoint y: 97, endPoint x: 290, endPoint y: 98, distance: 84.0
click at [290, 98] on div "torchName = "torch" walkDistance = 1 for i in range ( 3 ) : hero . moveRight ( …" at bounding box center [339, 125] width 131 height 139
type textarea "hero.moveUp(walkDistance)"
click at [291, 121] on div "torchName = "torch" walkDistance = 1 for i in range ( 3 ) : hero . moveRight ( …" at bounding box center [339, 125] width 131 height 139
paste textarea "hero.moveUp(walkDistance)"
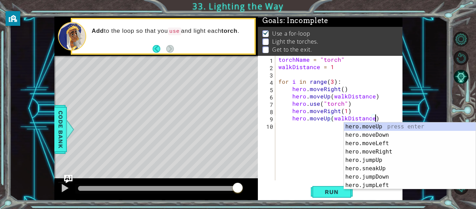
click at [329, 119] on div "torchName = "torch" walkDistance = 1 for i in range ( 3 ) : hero . moveRight ( …" at bounding box center [340, 125] width 127 height 139
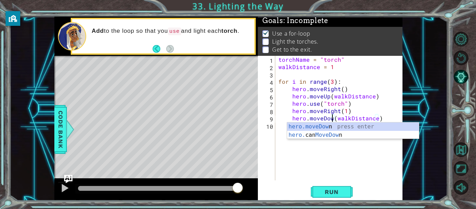
scroll to position [0, 4]
type textarea "hero.moveDown(walkDistance)"
click at [338, 192] on span "Run" at bounding box center [332, 191] width 28 height 7
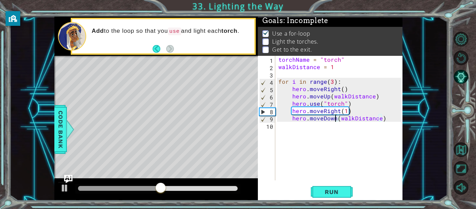
click at [303, 148] on div "torchName = "torch" walkDistance = 1 for i in range ( 3 ) : hero . moveRight ( …" at bounding box center [340, 125] width 127 height 139
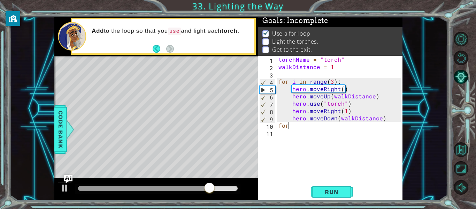
scroll to position [0, 0]
type textarea "f"
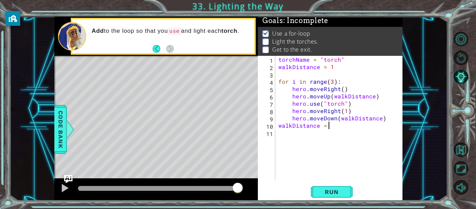
scroll to position [0, 3]
type textarea "walkDistance = 2"
type textarea "for i in range(3):"
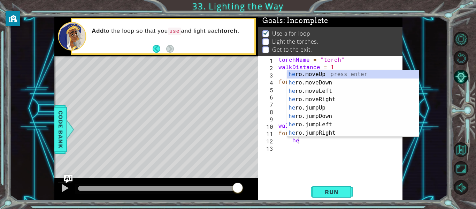
scroll to position [0, 1]
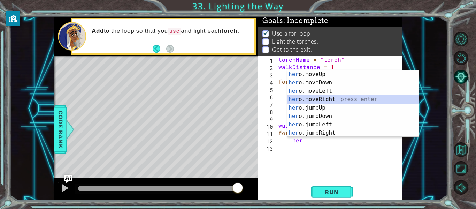
type textarea "hero.moveRight(1)"
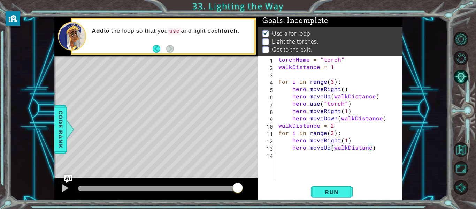
scroll to position [0, 6]
type textarea "hero.moveUp(walkDistance)"
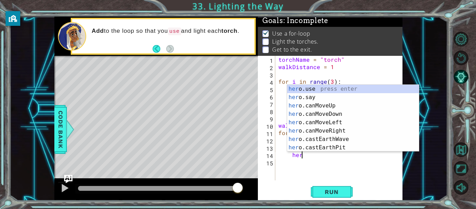
scroll to position [100, 0]
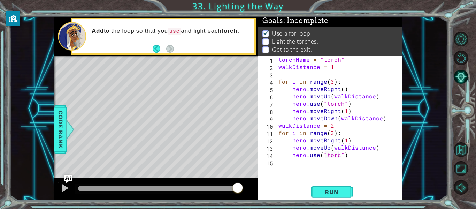
type textarea "hero.use("torch")"
click at [314, 163] on div "torchName = "torch" walkDistance = 1 for i in range ( 3 ) : hero . moveRight ( …" at bounding box center [340, 125] width 127 height 139
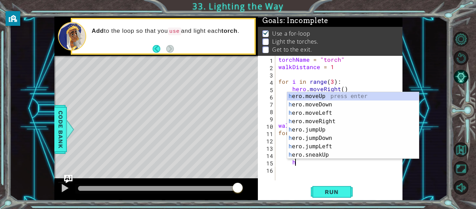
scroll to position [0, 0]
type textarea "h"
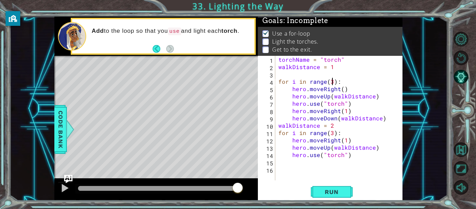
click at [331, 83] on div "torchName = "torch" walkDistance = 1 for i in range ( 3 ) : hero . moveRight ( …" at bounding box center [340, 125] width 127 height 139
click at [362, 154] on div "torchName = "torch" walkDistance = 1 for i in range ( 1 ) : hero . moveRight ( …" at bounding box center [340, 125] width 127 height 139
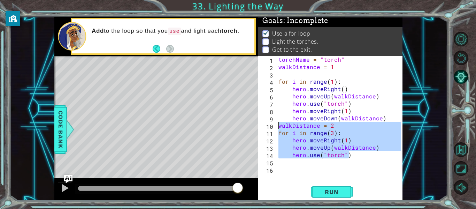
drag, startPoint x: 362, startPoint y: 154, endPoint x: 277, endPoint y: 126, distance: 89.1
click at [277, 126] on div "torchName = "torch" walkDistance = 1 for i in range ( 1 ) : hero . moveRight ( …" at bounding box center [340, 125] width 127 height 139
type textarea "walkDistance = 2 for i in range(3):"
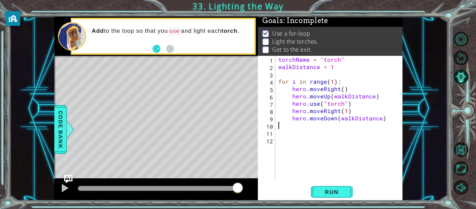
scroll to position [0, 0]
type textarea "hero.moveDown(walkDistance)"
click at [277, 133] on div "torchName = "torch" walkDistance = 1 for i in range ( 1 ) : hero . moveRight ( …" at bounding box center [340, 125] width 127 height 139
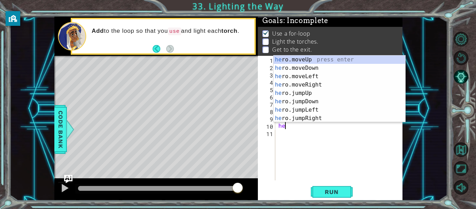
scroll to position [0, 0]
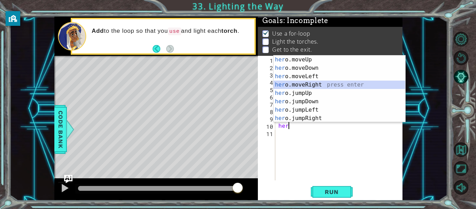
type textarea "hero.moveRight(1)"
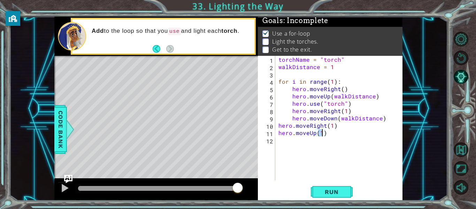
type textarea "hero.moveUp(2)"
type textarea "hero.use("torch")"
click at [277, 151] on div "torchName = "torch" walkDistance = 1 for i in range ( 1 ) : hero . moveRight ( …" at bounding box center [340, 125] width 127 height 139
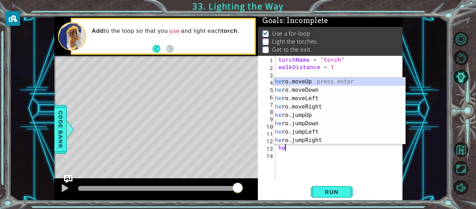
scroll to position [0, 0]
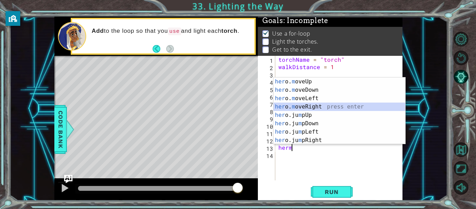
type textarea "hero.moveRight(1)"
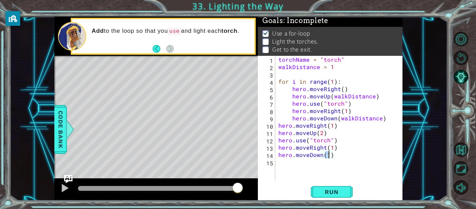
type textarea "hero.moveDown(2)"
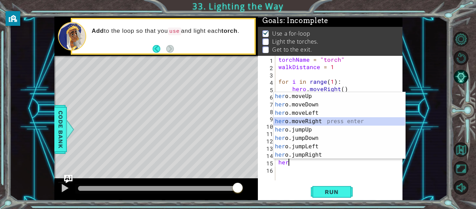
type textarea "hero.moveRight(1)"
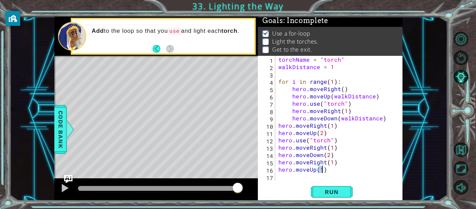
click at [331, 163] on div "torchName = "torch" walkDistance = 1 for i in range ( 1 ) : hero . moveRight ( …" at bounding box center [340, 125] width 127 height 139
click at [323, 171] on div "torchName = "torch" walkDistance = 1 for i in range ( 1 ) : hero . moveRight ( …" at bounding box center [340, 125] width 127 height 139
click at [332, 164] on div "torchName = "torch" walkDistance = 1 for i in range ( 1 ) : hero . moveRight ( …" at bounding box center [340, 125] width 127 height 139
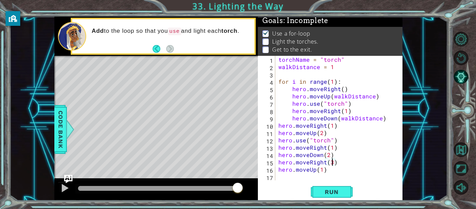
type textarea "hero.moveRight(1)"
click at [311, 178] on div "torchName = "torch" walkDistance = 1 for i in range ( 1 ) : hero . moveRight ( …" at bounding box center [340, 125] width 127 height 139
click at [324, 170] on div "torchName = "torch" walkDistance = 1 for i in range ( 1 ) : hero . moveRight ( …" at bounding box center [340, 125] width 127 height 139
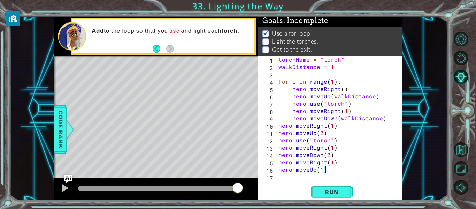
click at [322, 170] on div "torchName = "torch" walkDistance = 1 for i in range ( 1 ) : hero . moveRight ( …" at bounding box center [340, 125] width 127 height 139
type textarea "hero.moveUp(3)"
click at [318, 175] on div "torchName = "torch" walkDistance = 1 for i in range ( 1 ) : hero . moveRight ( …" at bounding box center [340, 125] width 127 height 139
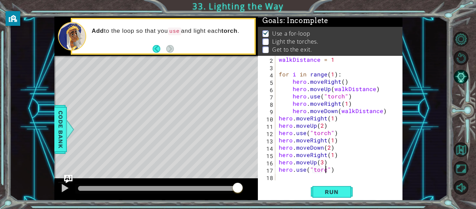
scroll to position [0, 3]
type textarea "hero.use("torch")"
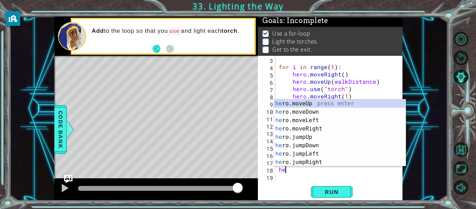
scroll to position [0, 0]
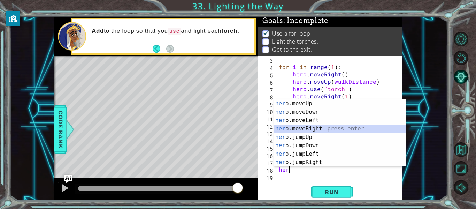
type textarea "hero.moveRight(1)"
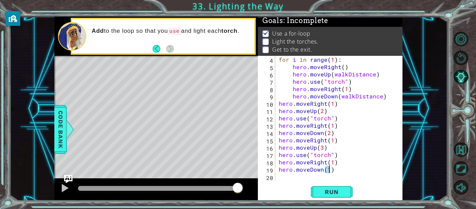
scroll to position [0, 3]
type textarea "hero.moveDown(3)"
click at [327, 199] on div "hero.moveDown(3) 4 5 6 7 8 9 10 11 12 13 14 15 16 17 18 19 20 for i in range ( …" at bounding box center [330, 128] width 145 height 145
click at [326, 196] on button "Run" at bounding box center [332, 192] width 42 height 14
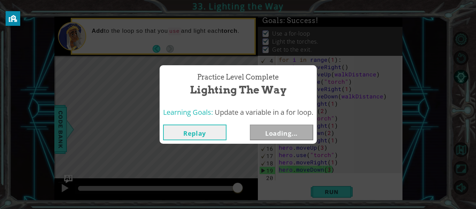
drag, startPoint x: 84, startPoint y: 185, endPoint x: 281, endPoint y: 199, distance: 197.3
click at [281, 199] on body "1 ההההההההההההההההההההההההההההההההההההההההההההההההההההההההההההההההההההההההההההה…" at bounding box center [238, 104] width 476 height 209
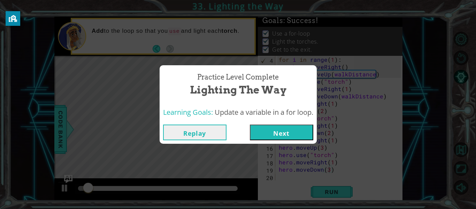
click at [273, 137] on button "Next" at bounding box center [281, 132] width 63 height 16
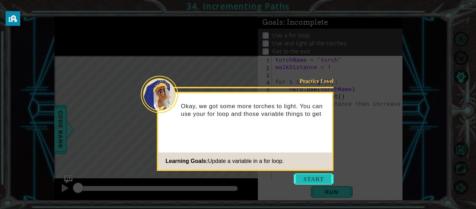
click at [310, 175] on button "Start" at bounding box center [314, 178] width 40 height 11
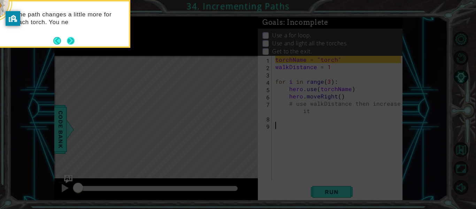
click at [69, 37] on button "Next" at bounding box center [71, 41] width 8 height 8
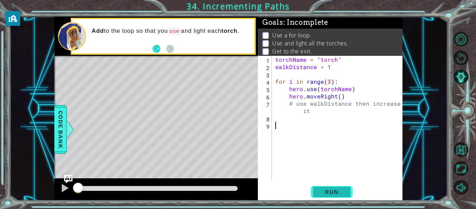
click at [342, 194] on span "Run" at bounding box center [332, 191] width 28 height 7
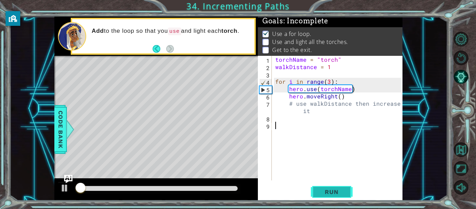
scroll to position [2, 0]
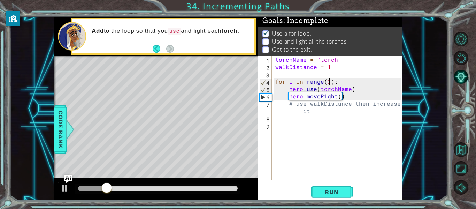
click at [329, 83] on div "torchName = "torch" walkDistance = 1 for i in range ( 3 ) : hero . use ( torchN…" at bounding box center [339, 125] width 131 height 139
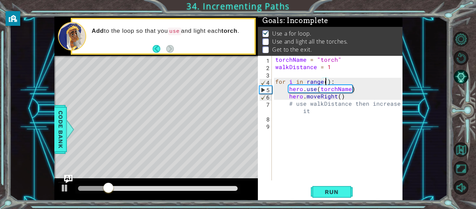
scroll to position [0, 3]
click at [330, 110] on div "torchName = "torch" walkDistance = 1 for i in range ( 1 ) : hero . use ( torchN…" at bounding box center [339, 125] width 131 height 139
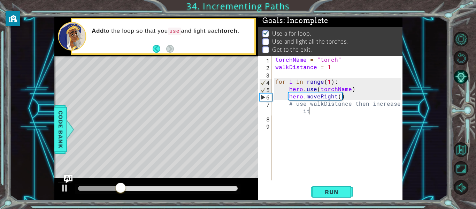
click at [333, 111] on div "torchName = "torch" walkDistance = 1 for i in range ( 1 ) : hero . use ( torchN…" at bounding box center [339, 125] width 131 height 139
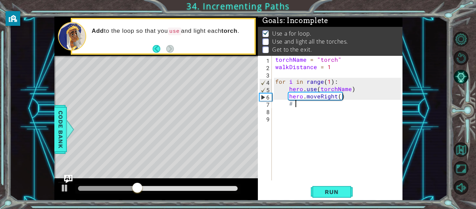
type textarea "#"
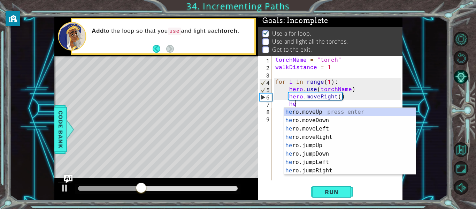
scroll to position [0, 1]
type textarea "hero.moveUp(1)"
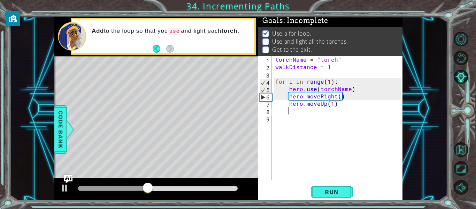
scroll to position [0, 0]
click at [327, 85] on div "torchName = "torch" walkDistance = 1 for i in range ( 1 ) : hero . use ( torchN…" at bounding box center [339, 125] width 131 height 139
click at [327, 84] on div "torchName = "torch" walkDistance = 1 for i in range ( 1 ) : hero . use ( torchN…" at bounding box center [339, 125] width 131 height 139
click at [333, 193] on span "Run" at bounding box center [332, 191] width 28 height 7
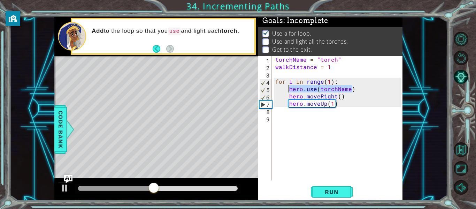
drag, startPoint x: 355, startPoint y: 89, endPoint x: 287, endPoint y: 90, distance: 67.2
click at [287, 90] on div "torchName = "torch" walkDistance = 1 for i in range ( 1 ) : hero . use ( torchN…" at bounding box center [339, 125] width 131 height 139
type textarea "hero.use(torchName)"
click at [291, 111] on div "torchName = "torch" walkDistance = 1 for i in range ( 1 ) : hero . use ( torchN…" at bounding box center [339, 125] width 131 height 139
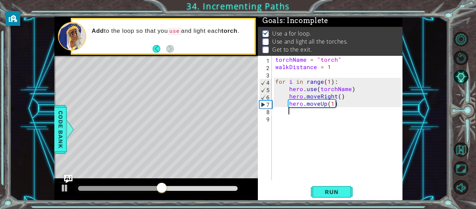
paste textarea "hero.use(torchName)"
type textarea "hero.use(torchName)"
click at [296, 120] on div "torchName = "torch" walkDistance = 1 for i in range ( 1 ) : hero . use ( torchN…" at bounding box center [339, 125] width 131 height 139
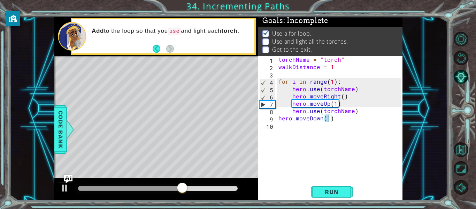
type textarea "hero.moveDown(2)"
type textarea "hero.use("torch")"
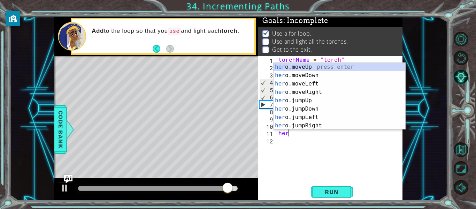
scroll to position [0, 0]
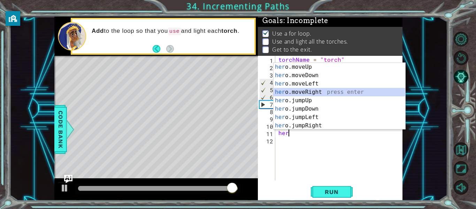
type textarea "hero.moveRight(1)"
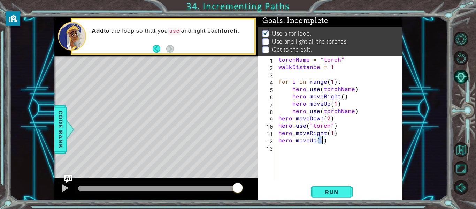
type textarea "hero.moveUp(3)"
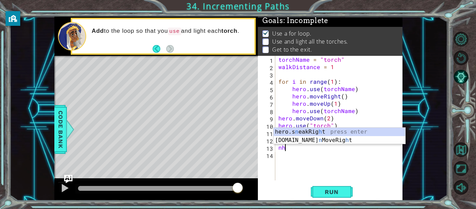
scroll to position [0, 0]
type textarea "n"
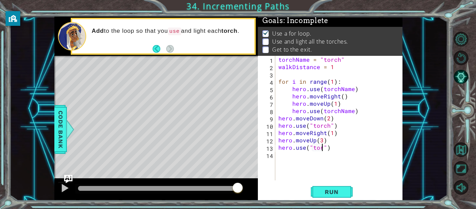
scroll to position [0, 3]
type textarea "hero.use("torch")"
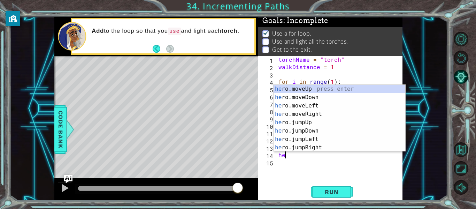
scroll to position [0, 0]
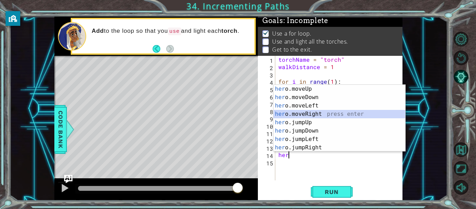
type textarea "hero.moveRight(1)"
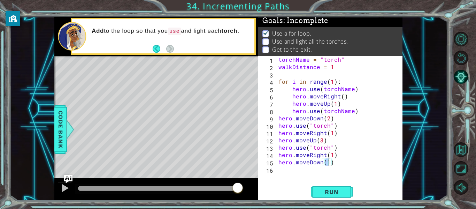
type textarea "hero.moveDown(4)"
type textarea "hero.use("torch")"
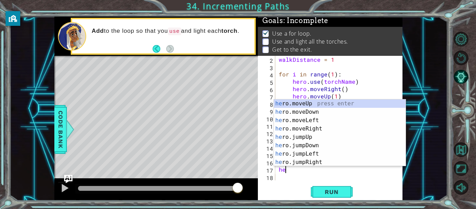
scroll to position [0, 0]
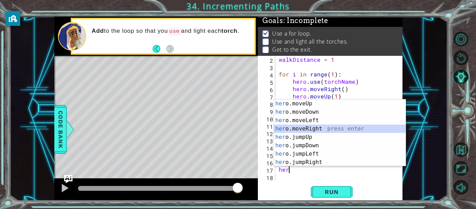
type textarea "hero.moveRight(1)"
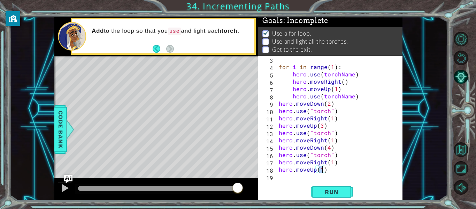
type textarea "hero.moveUp(5)"
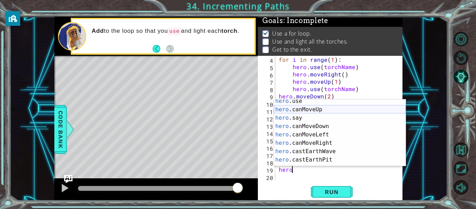
scroll to position [102, 0]
click at [333, 102] on div "hero .use press enter hero .canMoveUp press enter hero .say press enter hero .c…" at bounding box center [340, 139] width 132 height 84
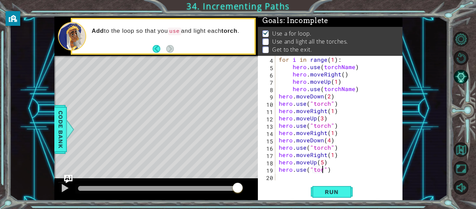
scroll to position [0, 3]
type textarea "hero.use("torch")"
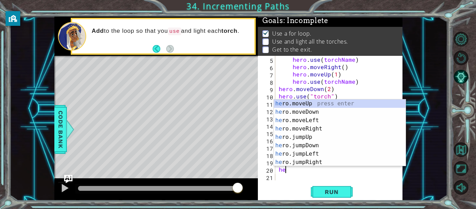
scroll to position [0, 0]
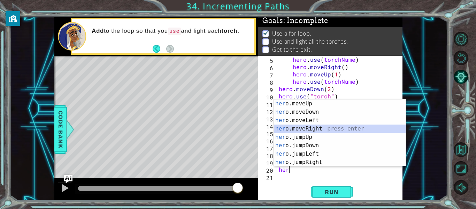
type textarea "hero.moveRight(1)"
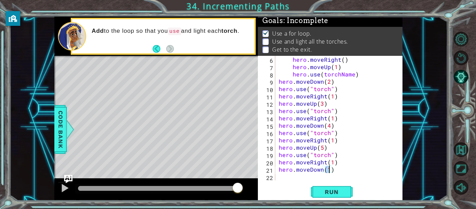
scroll to position [0, 3]
click at [328, 195] on button "Run" at bounding box center [332, 192] width 42 height 14
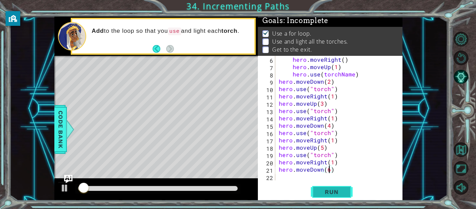
click at [323, 191] on span "Run" at bounding box center [332, 191] width 28 height 7
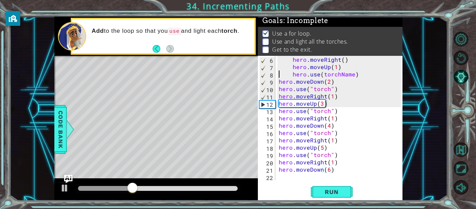
click at [280, 76] on div "hero . moveRight ( ) hero . moveUp ( 1 ) hero . use ( torchName ) hero . moveDo…" at bounding box center [340, 125] width 127 height 139
type textarea "hero.use(torchName)"
click at [360, 77] on div "hero . moveRight ( ) hero . moveUp ( 1 ) hero . use ( torchName ) hero . moveDo…" at bounding box center [340, 125] width 127 height 139
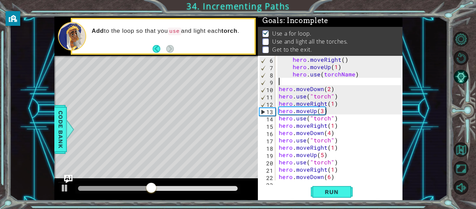
scroll to position [0, 0]
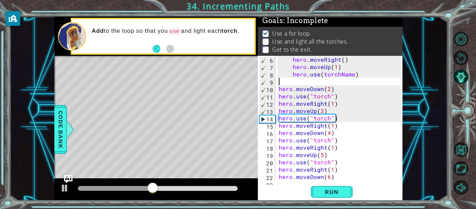
type textarea "\"
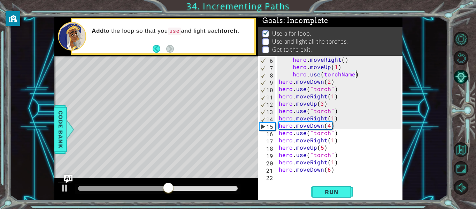
click at [339, 82] on div "hero . moveRight ( ) hero . moveUp ( 1 ) hero . use ( torchName ) hero . moveDo…" at bounding box center [340, 125] width 127 height 139
type textarea "hero.moveDown(2)"
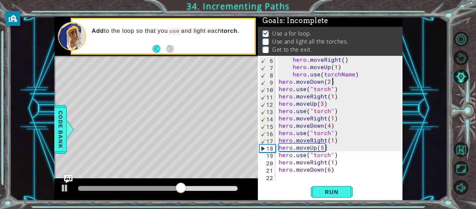
click at [358, 76] on div "hero . moveRight ( ) hero . moveUp ( 1 ) hero . use ( torchName ) hero . moveDo…" at bounding box center [340, 125] width 127 height 139
type textarea "hero.use(torchName)"
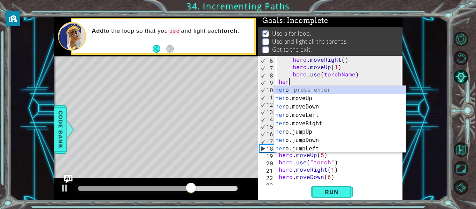
scroll to position [0, 0]
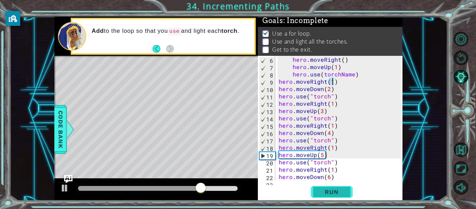
type textarea "hero.moveRight(1)"
click at [325, 187] on button "Run" at bounding box center [332, 192] width 42 height 14
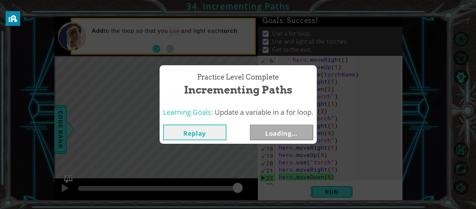
drag, startPoint x: 93, startPoint y: 187, endPoint x: 286, endPoint y: 198, distance: 194.0
click at [286, 198] on body "1 ההההההההההההההההההההההההההההההההההההההההההההההההההההההההההההההההההההההההההההה…" at bounding box center [238, 104] width 476 height 209
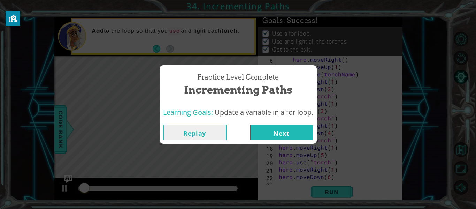
click at [270, 135] on button "Next" at bounding box center [281, 132] width 63 height 16
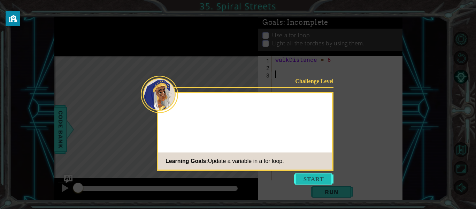
click at [306, 176] on button "Start" at bounding box center [314, 178] width 40 height 11
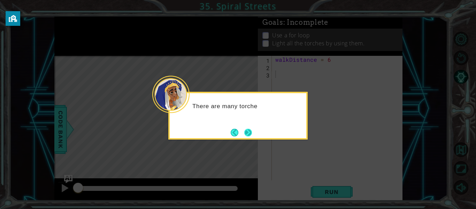
click at [246, 133] on button "Next" at bounding box center [248, 132] width 12 height 12
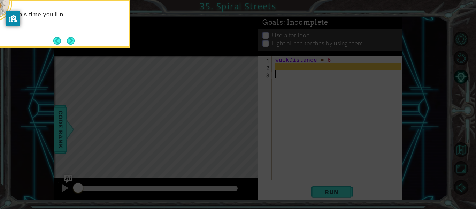
click at [69, 33] on div "This time you'll n" at bounding box center [60, 24] width 139 height 48
click at [71, 37] on button "Next" at bounding box center [71, 41] width 8 height 8
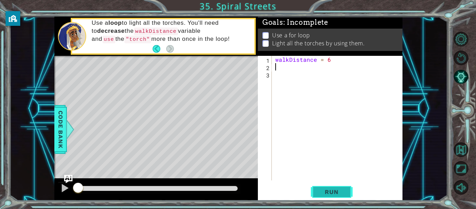
click at [339, 189] on span "Run" at bounding box center [332, 191] width 28 height 7
click at [66, 190] on div at bounding box center [64, 187] width 9 height 9
drag, startPoint x: 92, startPoint y: 186, endPoint x: 43, endPoint y: 194, distance: 49.8
click at [43, 194] on div "1 ההההההההההההההההההההההההההההההההההההההההההההההההההההההההההההההההההההההההההההה…" at bounding box center [228, 109] width 438 height 184
click at [275, 61] on div "walkDistance = 6" at bounding box center [339, 125] width 131 height 139
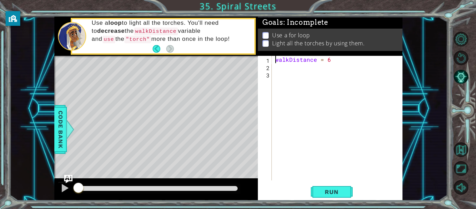
type textarea "walkDistance = 6"
click at [280, 61] on div "walkDistance = 6" at bounding box center [339, 125] width 131 height 139
click at [294, 59] on div "torchname = torch walkDistance = 6" at bounding box center [339, 125] width 131 height 139
click at [309, 61] on div "torchname = torch walkDistance = 6" at bounding box center [339, 125] width 131 height 139
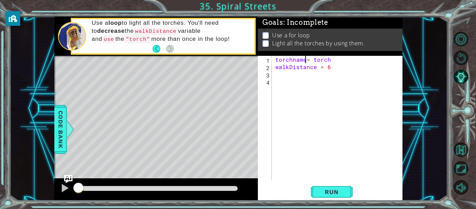
click at [304, 59] on div "torchname = torch walkDistance = 6" at bounding box center [339, 125] width 131 height 139
type textarea "torchname = torch"
click at [344, 71] on div "torchname = torch walkDistance = 6" at bounding box center [339, 125] width 131 height 139
click at [326, 87] on div "torchname = torch walkDistance = 6" at bounding box center [339, 125] width 131 height 139
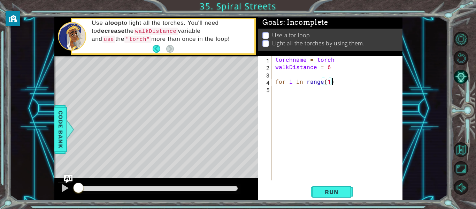
scroll to position [0, 3]
type textarea "for i in range(1):"
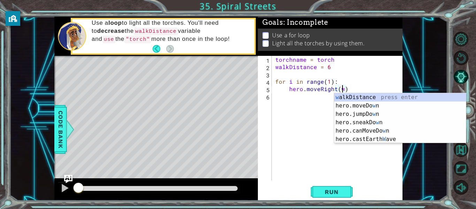
type textarea "hero.moveRight(walkDistance)"
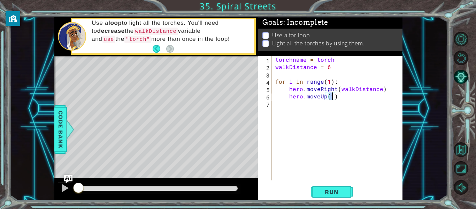
scroll to position [0, 3]
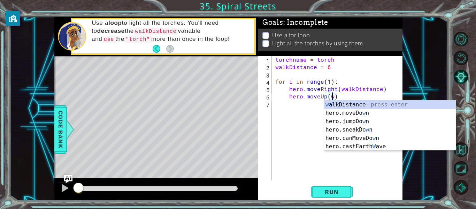
type textarea "hero.moveUp(walkDistance)"
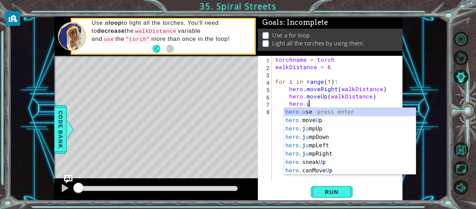
scroll to position [0, 2]
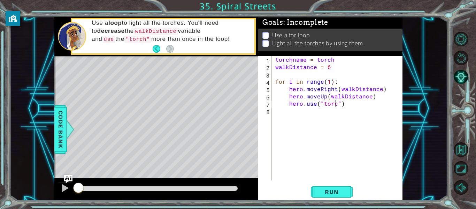
type textarea "hero.use("torch")"
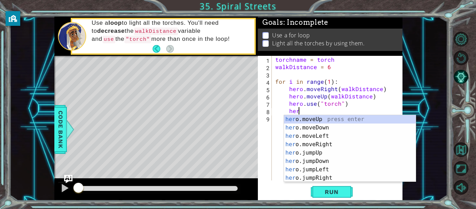
scroll to position [0, 1]
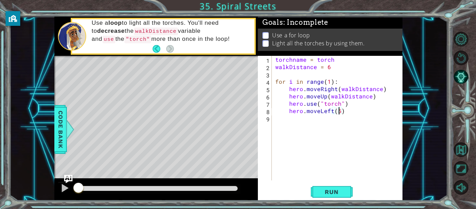
type textarea "hero.moveLeft(5)"
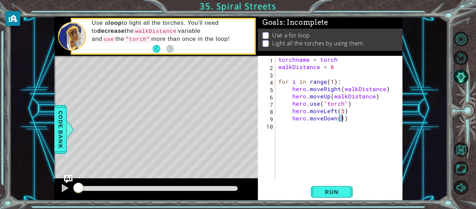
scroll to position [0, 4]
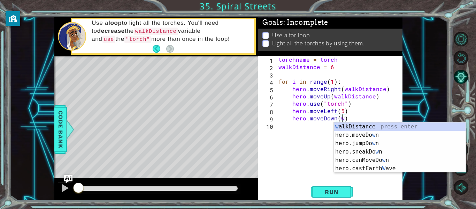
type textarea "hero.moveDown(walkDistance)"
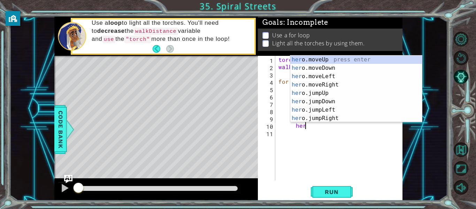
scroll to position [0, 1]
type textarea "h"
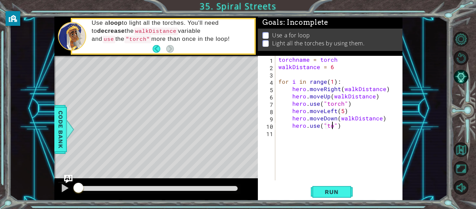
scroll to position [0, 3]
type textarea "hero.use("torch")"
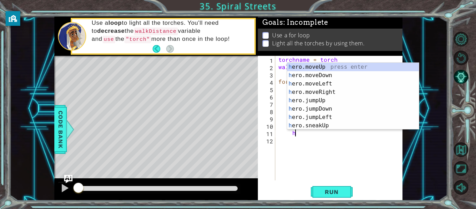
scroll to position [0, 0]
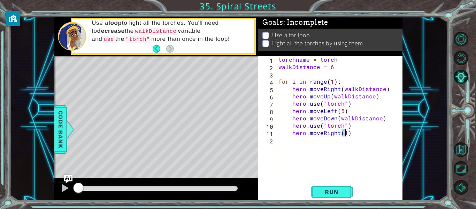
type textarea "hero.moveRight(4)"
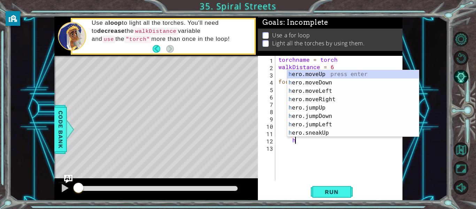
scroll to position [0, 1]
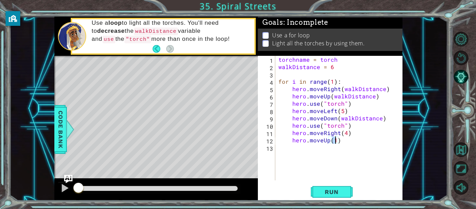
type textarea "hero.moveUp(4)"
type textarea "hero.moveLeft(3)"
type textarea "hero.moveDown(3)"
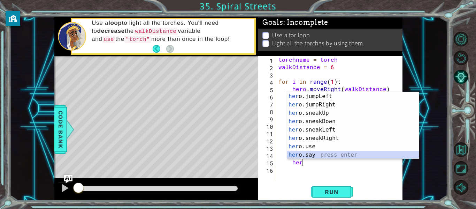
scroll to position [50, 0]
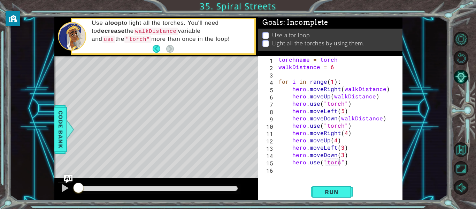
type textarea "hero.use("torch")"
type textarea "hero.moveRight(2)"
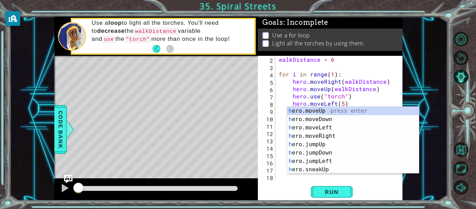
scroll to position [0, 1]
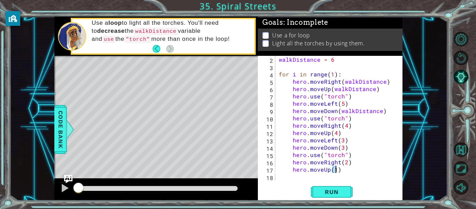
type textarea "hero.moveUp(2)"
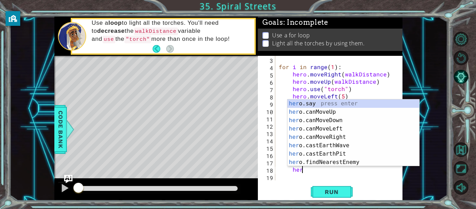
scroll to position [100, 0]
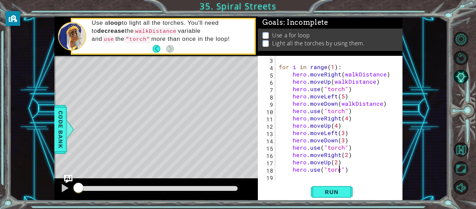
type textarea "hero.use("torch")"
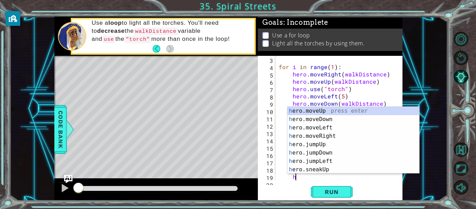
scroll to position [0, 1]
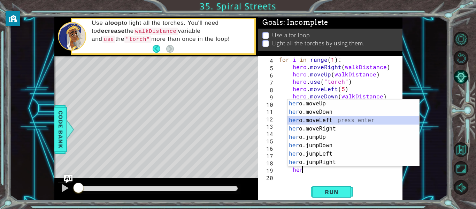
type textarea "hero.moveLeft(1)"
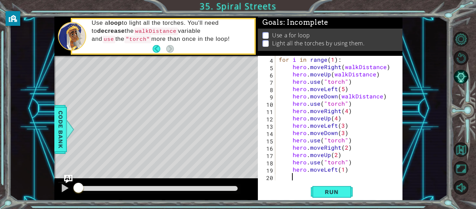
scroll to position [0, 1]
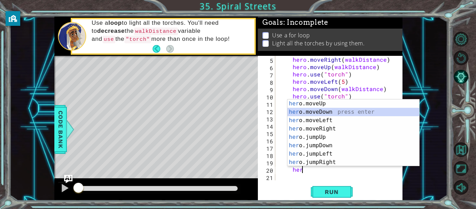
type textarea "hero.moveDown(1)"
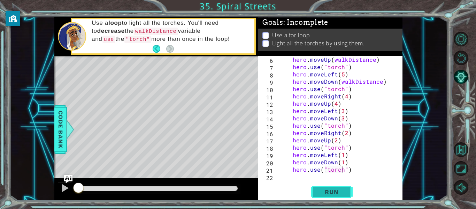
click at [320, 198] on button "Run" at bounding box center [332, 192] width 42 height 14
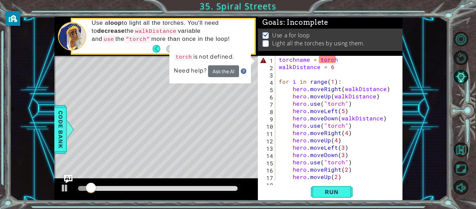
click at [321, 60] on div "torchname = torch walkDistance = 6 for i in range ( 1 ) : hero . moveRight ( wa…" at bounding box center [340, 125] width 127 height 139
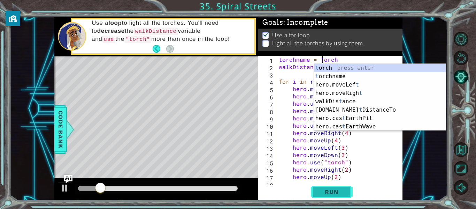
click at [332, 186] on button "Run" at bounding box center [332, 192] width 42 height 14
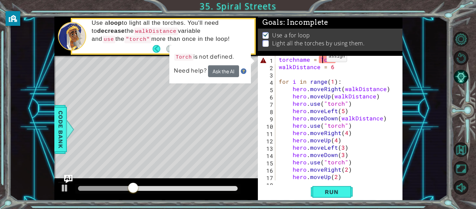
click at [320, 60] on div "torchname = Torch walkDistance = 6 for i in range ( 1 ) : hero . moveRight ( wa…" at bounding box center [340, 125] width 127 height 139
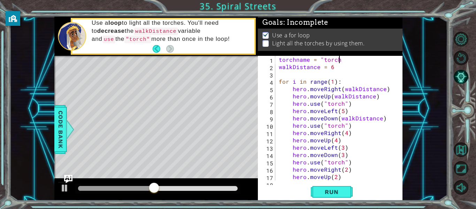
click at [346, 82] on div "torchname = "torch walkDistance = 6 for i in range ( 1 ) : hero . moveRight ( w…" at bounding box center [340, 125] width 127 height 139
click at [343, 61] on div "torchname = "torch walkDistance = 6 for i in range ( 1 ) : hero . moveRight ( w…" at bounding box center [340, 125] width 127 height 139
click at [326, 196] on button "Run" at bounding box center [332, 192] width 42 height 14
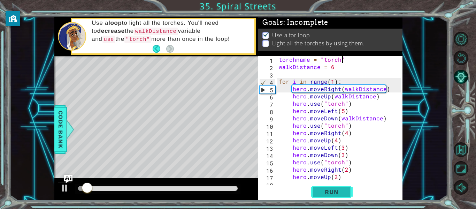
click at [326, 196] on button "Run" at bounding box center [332, 192] width 42 height 14
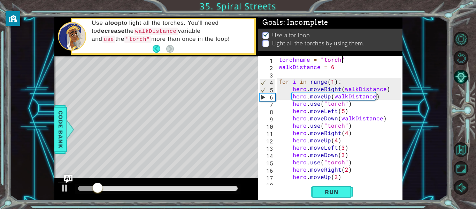
scroll to position [37, 0]
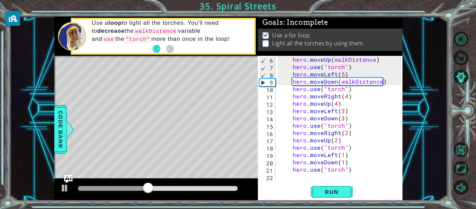
click at [380, 82] on div "hero . moveUp ( walkDistance ) hero . use ( "torch" ) hero . moveLeft ( 5 ) her…" at bounding box center [340, 125] width 127 height 139
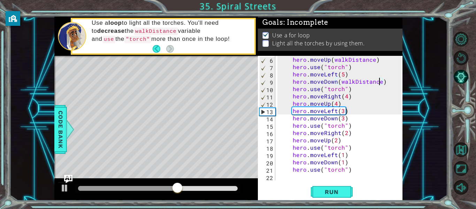
click at [341, 104] on div "hero . moveUp ( walkDistance ) hero . use ( "torch" ) hero . moveLeft ( 5 ) her…" at bounding box center [340, 125] width 127 height 139
type textarea "hero.moveUp(4)"
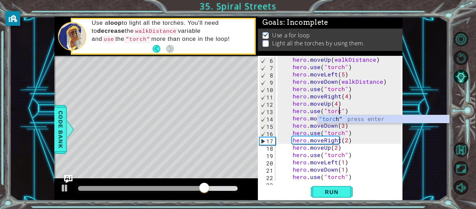
scroll to position [0, 4]
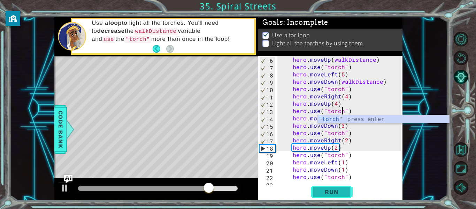
type textarea "hero.use("torch")"
click at [332, 191] on span "Run" at bounding box center [332, 191] width 28 height 7
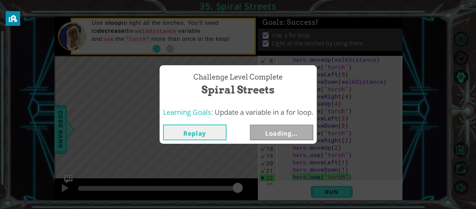
drag, startPoint x: 84, startPoint y: 187, endPoint x: 281, endPoint y: 187, distance: 197.5
click at [281, 187] on body "1 ההההההההההההההההההההההההההההההההההההההההההההההההההההההההההההההההההההההההההההה…" at bounding box center [238, 104] width 476 height 209
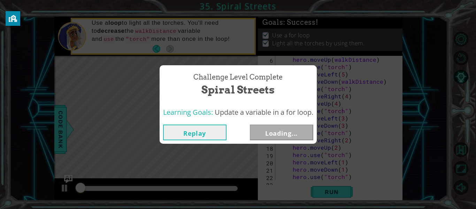
click at [274, 140] on div "Replay Loading..." at bounding box center [238, 132] width 157 height 23
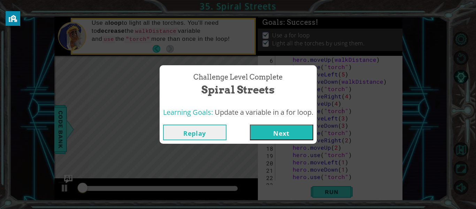
click at [274, 133] on button "Next" at bounding box center [281, 132] width 63 height 16
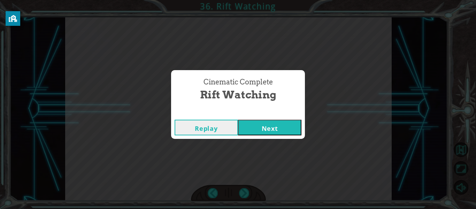
click at [267, 124] on button "Next" at bounding box center [269, 127] width 63 height 16
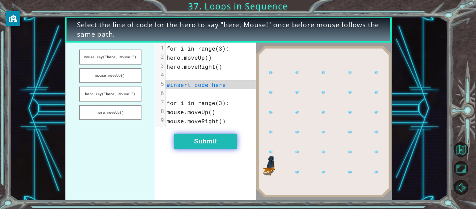
click at [221, 138] on button "Submit" at bounding box center [205, 141] width 63 height 16
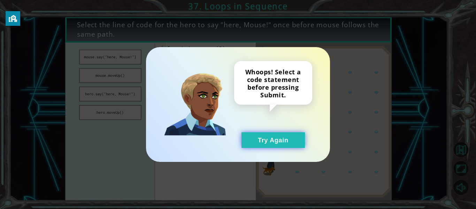
click at [248, 140] on button "Try Again" at bounding box center [272, 140] width 63 height 16
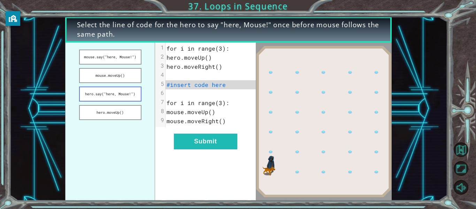
drag, startPoint x: 103, startPoint y: 116, endPoint x: 102, endPoint y: 98, distance: 18.5
click at [102, 98] on ul "mouse.say("here, Mouse!") mouse.moveUp() hero.say("here, Mouse!") hero.moveUp()" at bounding box center [110, 121] width 90 height 158
click at [102, 98] on button "hero.say("here, Mouse!")" at bounding box center [110, 93] width 62 height 15
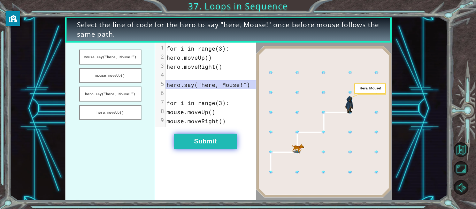
click at [222, 139] on button "Submit" at bounding box center [205, 141] width 63 height 16
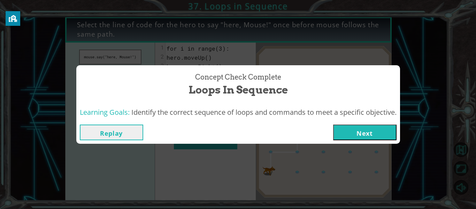
click at [353, 127] on button "Next" at bounding box center [364, 132] width 63 height 16
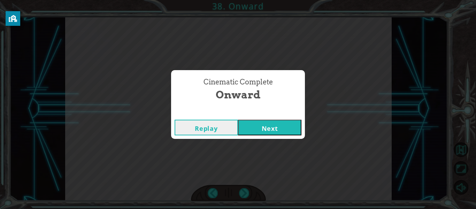
click at [287, 129] on button "Next" at bounding box center [269, 127] width 63 height 16
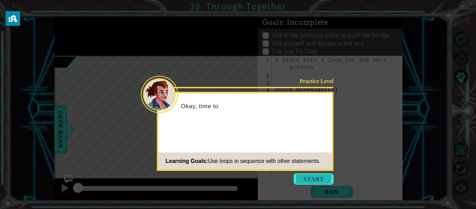
click at [308, 180] on button "Start" at bounding box center [314, 178] width 40 height 11
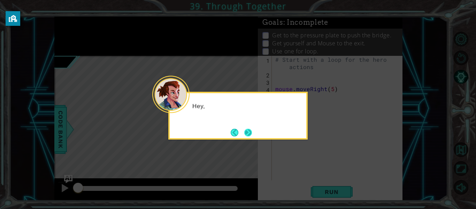
click at [250, 132] on button "Next" at bounding box center [248, 133] width 8 height 8
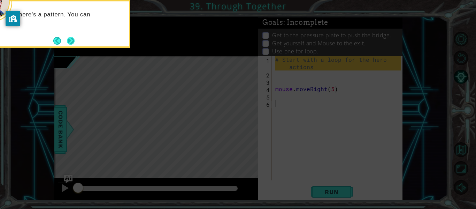
click at [67, 39] on button "Next" at bounding box center [71, 41] width 8 height 8
